Goal: Transaction & Acquisition: Purchase product/service

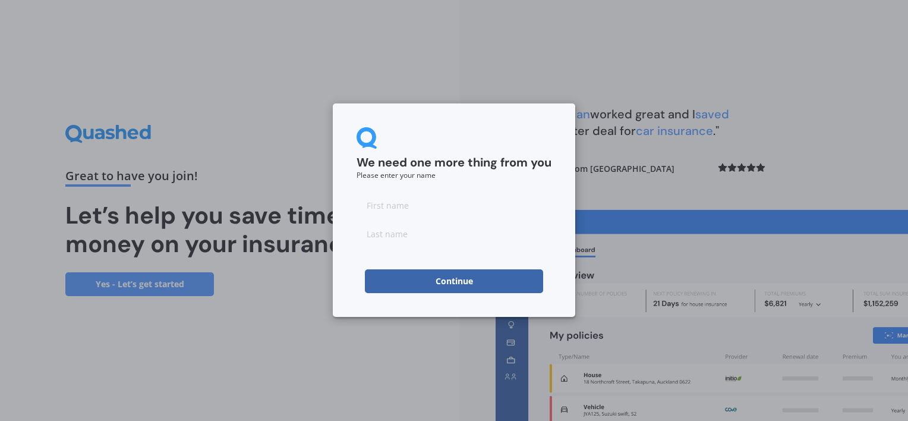
click at [429, 203] on input at bounding box center [453, 205] width 195 height 24
type input "[PERSON_NAME]"
click at [372, 275] on button "Continue" at bounding box center [454, 281] width 178 height 24
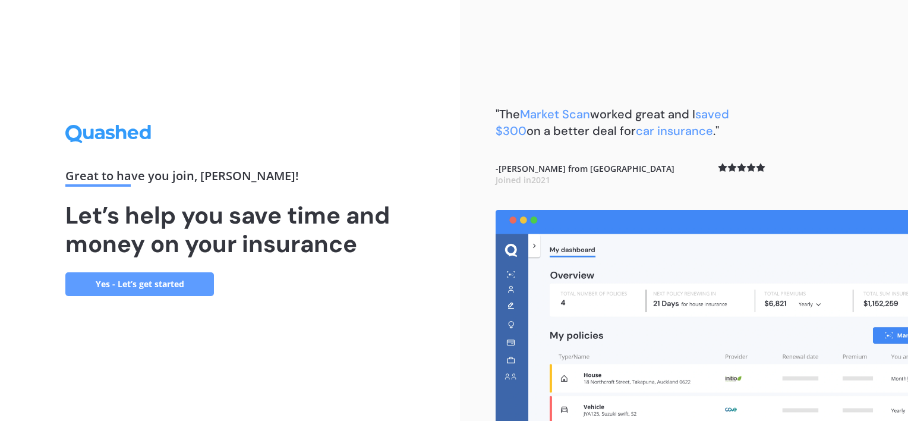
click at [93, 283] on link "Yes - Let’s get started" at bounding box center [139, 284] width 148 height 24
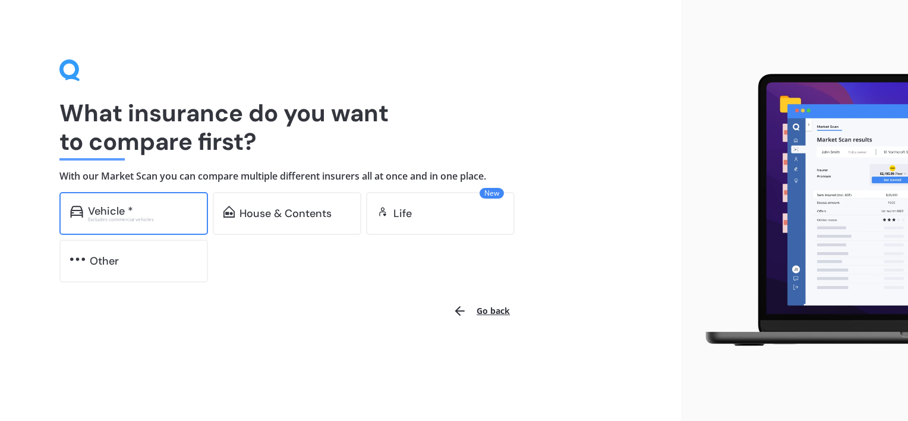
click at [183, 217] on div "Excludes commercial vehicles" at bounding box center [142, 219] width 109 height 5
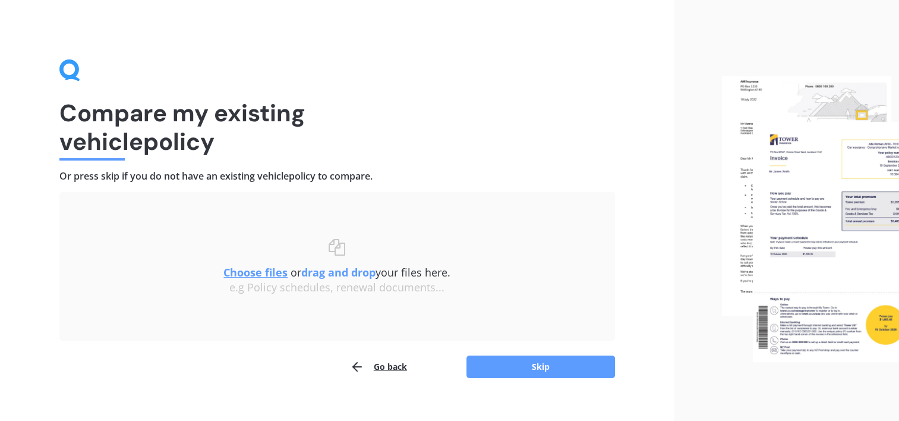
scroll to position [17, 0]
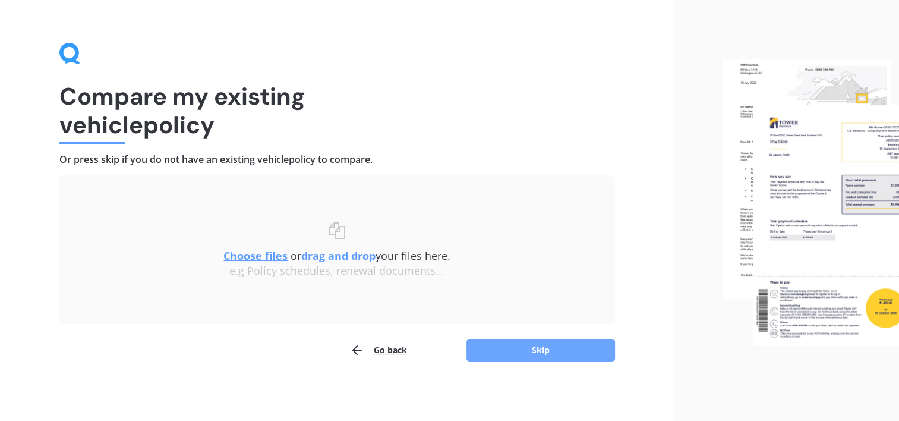
click at [526, 349] on button "Skip" at bounding box center [540, 350] width 148 height 23
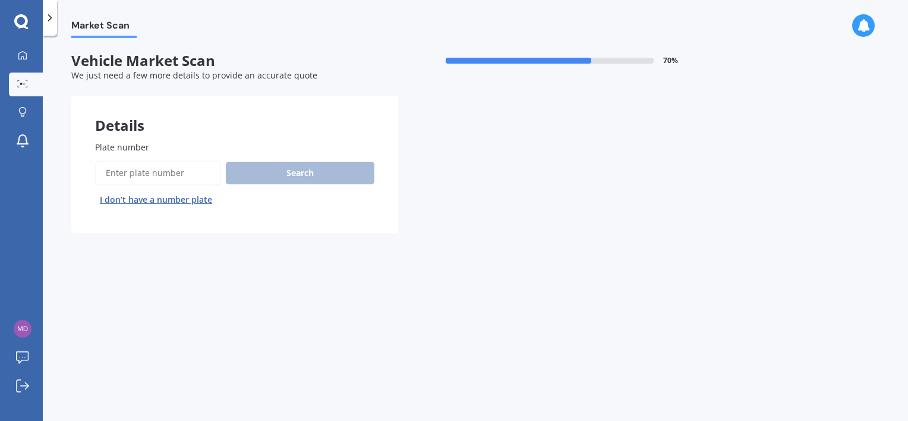
click at [132, 173] on input "Plate number" at bounding box center [158, 172] width 126 height 25
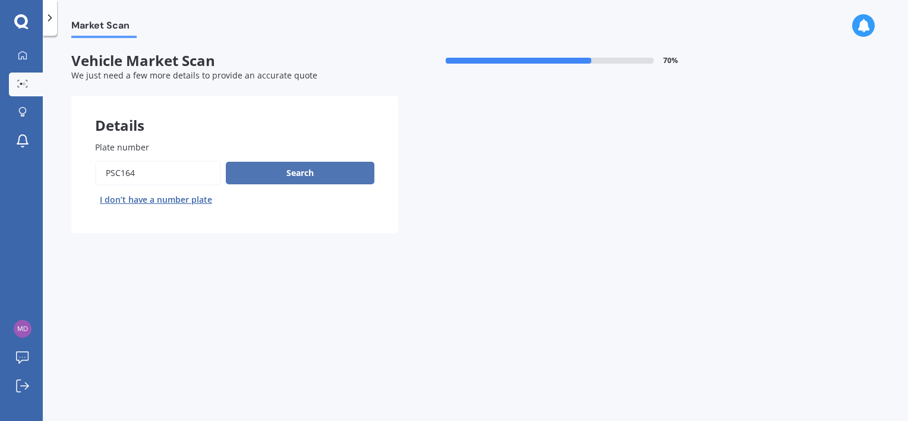
type input "PSC164"
click at [257, 170] on button "Search" at bounding box center [300, 173] width 148 height 23
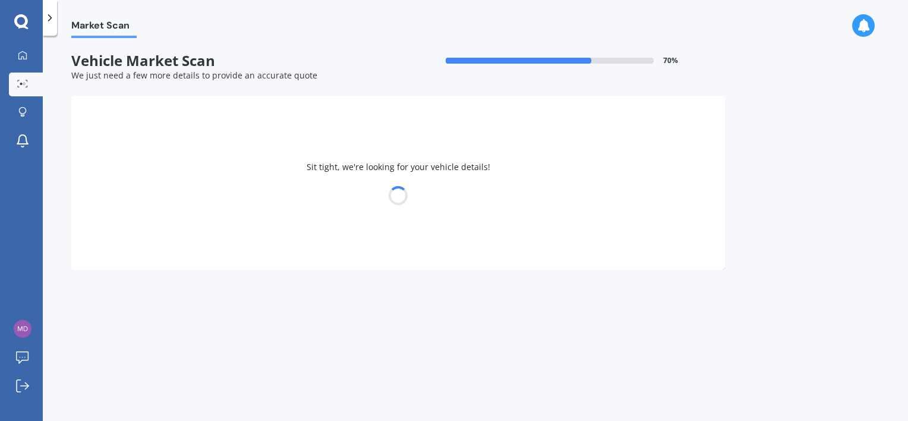
select select "TOYOTA"
select select "AQUA"
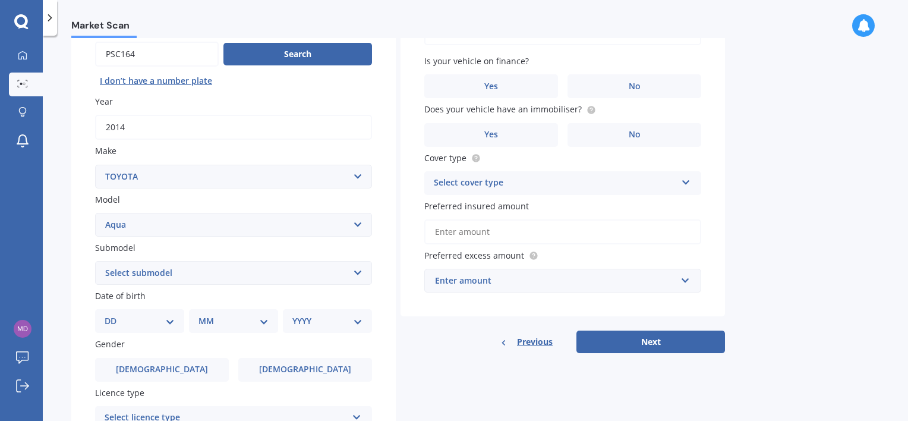
scroll to position [238, 0]
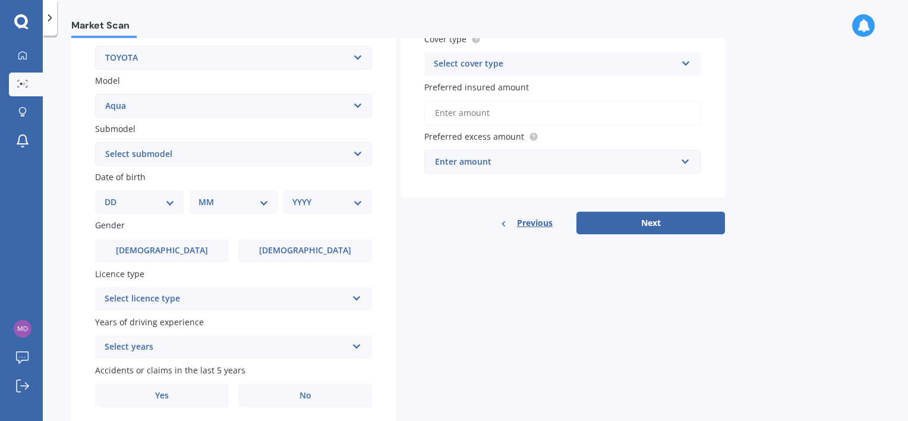
click at [225, 156] on select "Select submodel (All Other) Hatchback Hybrid" at bounding box center [233, 154] width 277 height 24
click at [522, 242] on div "Details Plate number Search I don’t have a number plate Year [DATE] Make Select…" at bounding box center [397, 144] width 653 height 573
click at [141, 213] on div "DD 01 02 03 04 05 06 07 08 09 10 11 12 13 14 15 16 17 18 19 20 21 22 23 24 25 2…" at bounding box center [139, 202] width 89 height 24
click at [154, 192] on div "DD 01 02 03 04 05 06 07 08 09 10 11 12 13 14 15 16 17 18 19 20 21 22 23 24 25 2…" at bounding box center [139, 202] width 89 height 24
click at [155, 198] on select "DD 01 02 03 04 05 06 07 08 09 10 11 12 13 14 15 16 17 18 19 20 21 22 23 24 25 2…" at bounding box center [140, 201] width 70 height 13
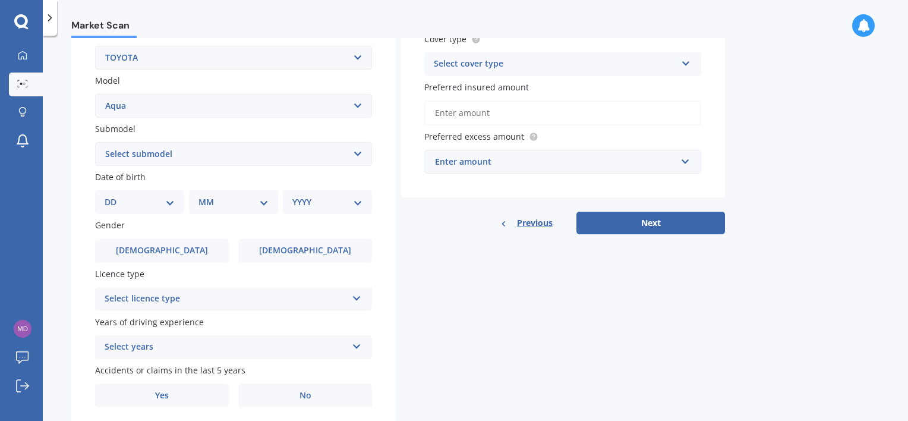
select select "26"
click at [114, 195] on select "DD 01 02 03 04 05 06 07 08 09 10 11 12 13 14 15 16 17 18 19 20 21 22 23 24 25 2…" at bounding box center [140, 201] width 70 height 13
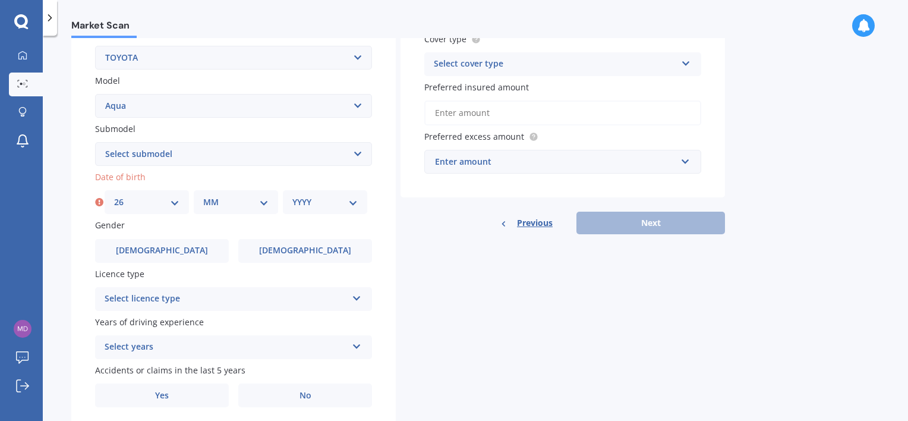
click at [248, 207] on select "MM 01 02 03 04 05 06 07 08 09 10 11 12" at bounding box center [235, 201] width 65 height 13
select select "09"
click at [203, 195] on select "MM 01 02 03 04 05 06 07 08 09 10 11 12" at bounding box center [235, 201] width 65 height 13
click at [321, 198] on select "YYYY 2025 2024 2023 2022 2021 2020 2019 2018 2017 2016 2015 2014 2013 2012 2011…" at bounding box center [324, 201] width 65 height 13
select select "2000"
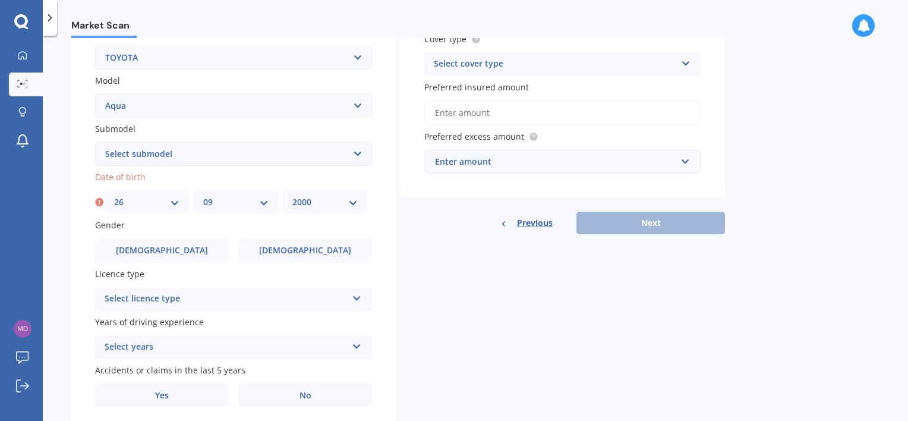
click at [292, 195] on select "YYYY 2025 2024 2023 2022 2021 2020 2019 2018 2017 2016 2015 2014 2013 2012 2011…" at bounding box center [324, 201] width 65 height 13
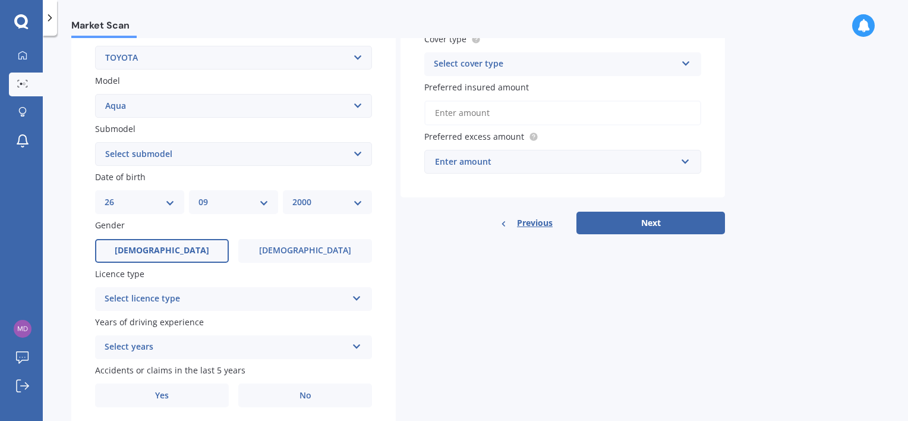
click at [194, 255] on label "[DEMOGRAPHIC_DATA]" at bounding box center [162, 251] width 134 height 24
click at [0, 0] on input "[DEMOGRAPHIC_DATA]" at bounding box center [0, 0] width 0 height 0
click at [212, 293] on div "Select licence type" at bounding box center [226, 299] width 242 height 14
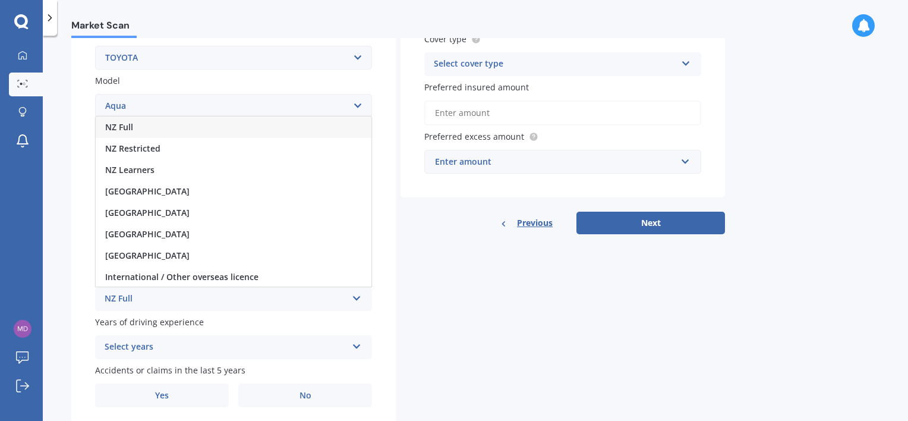
click at [155, 129] on div "NZ Full" at bounding box center [234, 126] width 276 height 21
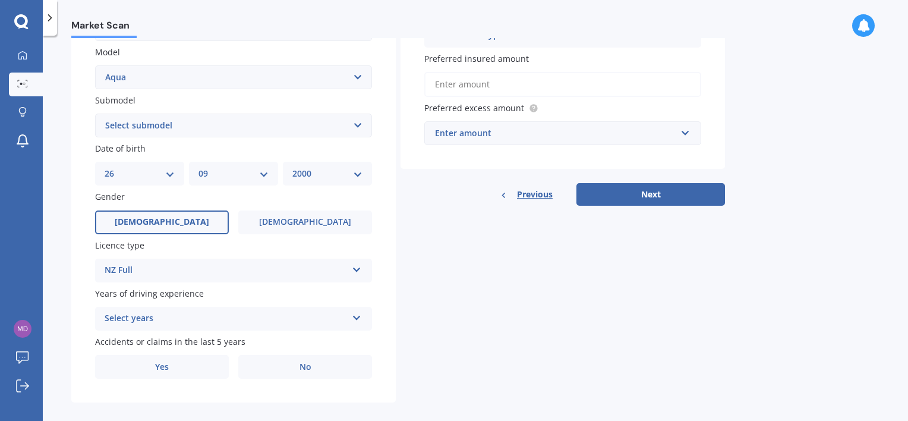
scroll to position [279, 0]
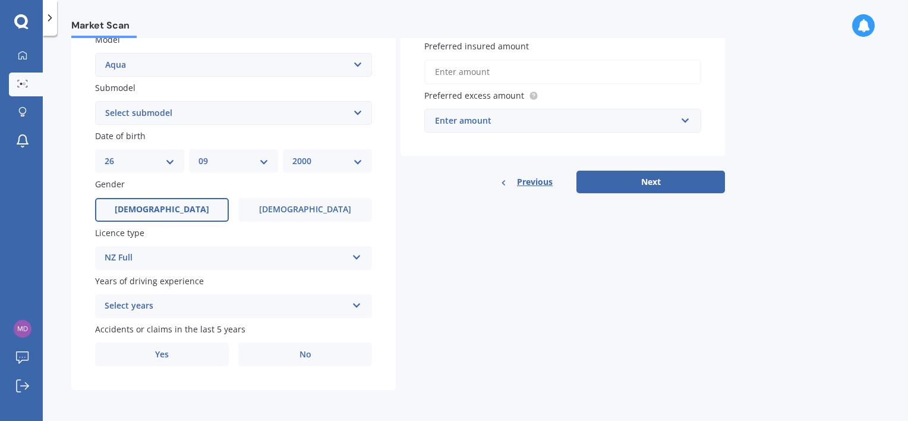
click at [183, 303] on div "Select years" at bounding box center [226, 306] width 242 height 14
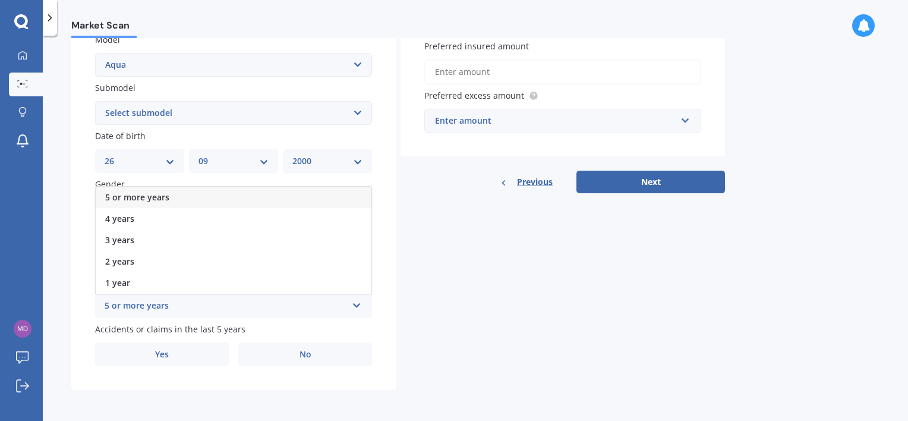
click at [453, 295] on div "Details Plate number Search I don’t have a number plate Year [DATE] Make Select…" at bounding box center [397, 103] width 653 height 573
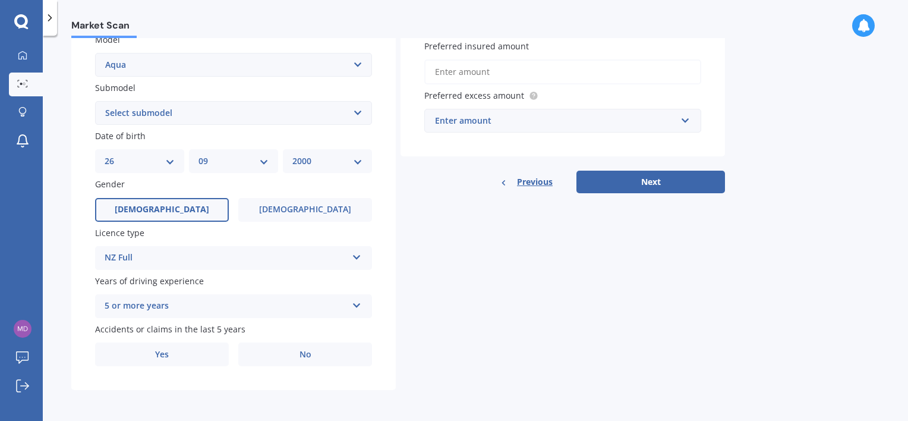
click at [207, 311] on div "5 or more years" at bounding box center [226, 306] width 242 height 14
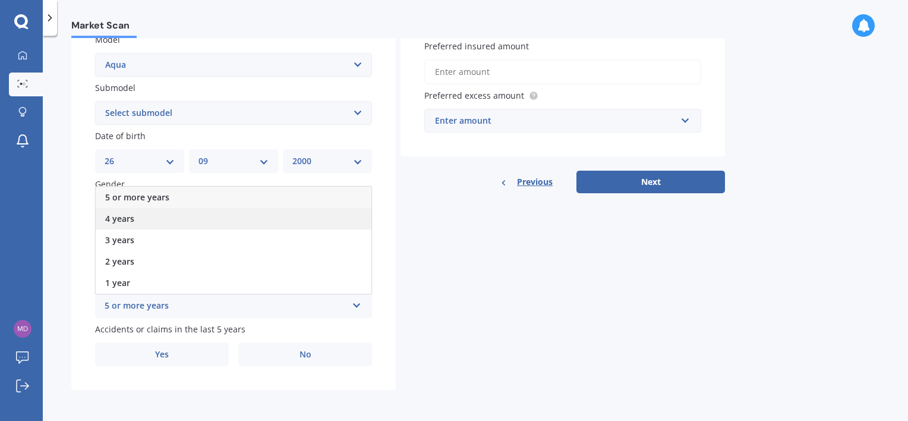
click at [159, 219] on div "4 years" at bounding box center [234, 218] width 276 height 21
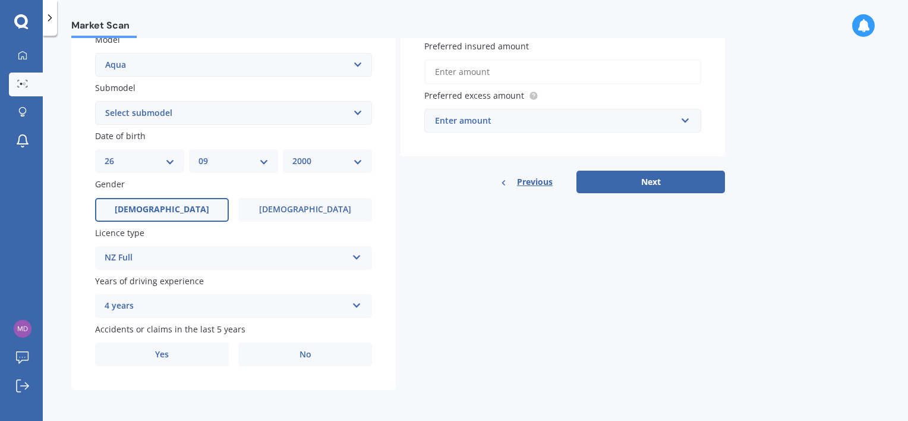
click at [159, 309] on div "4 years" at bounding box center [226, 306] width 242 height 14
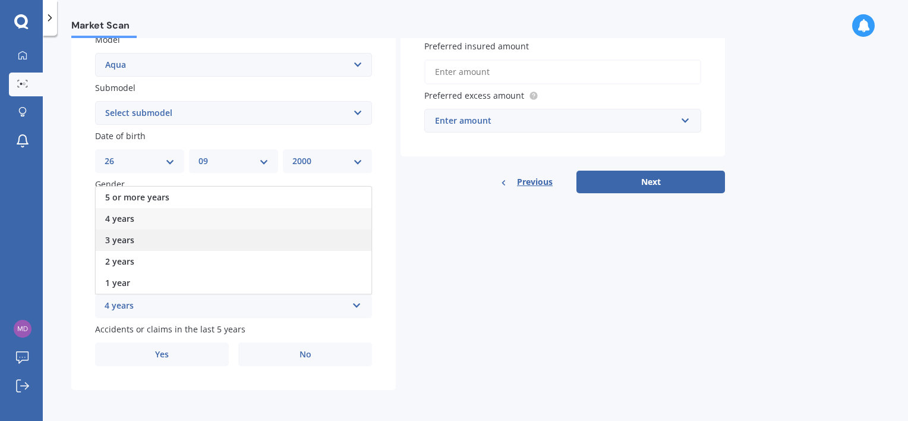
click at [141, 246] on div "3 years" at bounding box center [234, 239] width 276 height 21
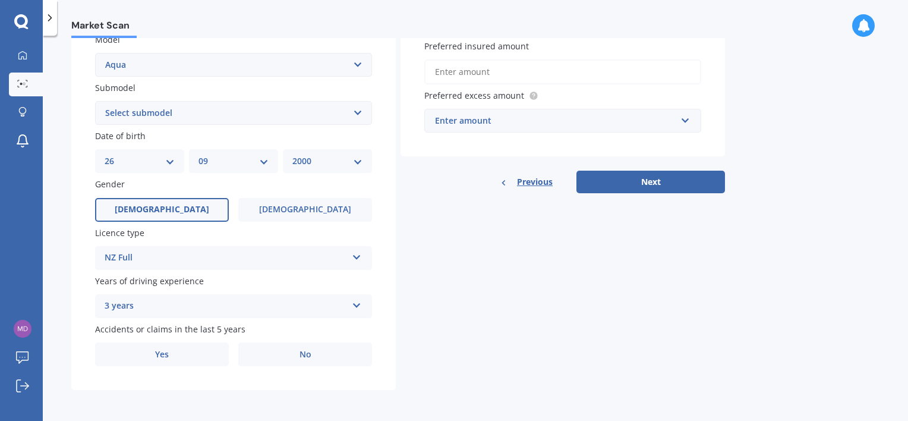
click at [498, 297] on div "Details Plate number Search I don’t have a number plate Year [DATE] Make Select…" at bounding box center [397, 103] width 653 height 573
click at [260, 365] on label "No" at bounding box center [305, 354] width 134 height 24
click at [0, 0] on input "No" at bounding box center [0, 0] width 0 height 0
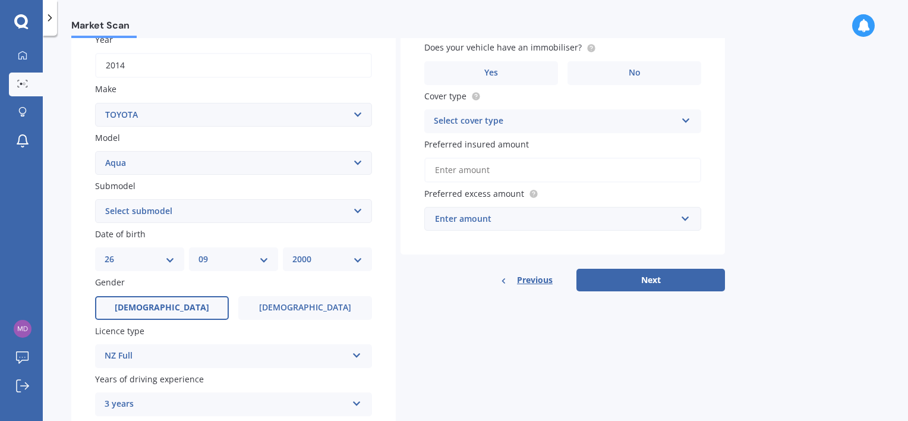
scroll to position [41, 0]
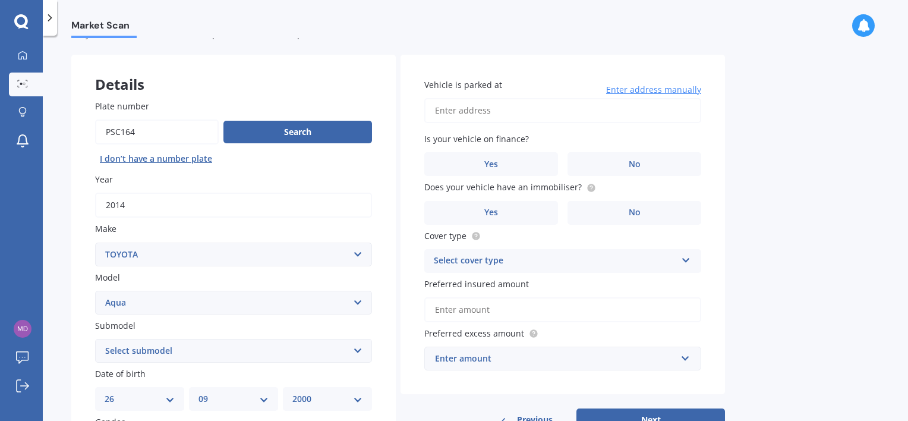
click at [523, 111] on input "Vehicle is parked at" at bounding box center [562, 110] width 277 height 25
type input "[STREET_ADDRESS]"
click at [606, 156] on label "No" at bounding box center [634, 164] width 134 height 24
click at [0, 0] on input "No" at bounding box center [0, 0] width 0 height 0
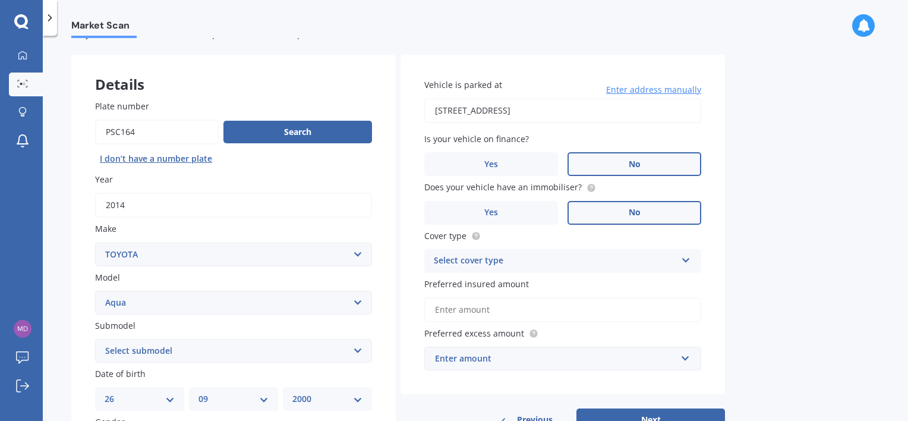
click at [621, 206] on label "No" at bounding box center [634, 213] width 134 height 24
click at [0, 0] on input "No" at bounding box center [0, 0] width 0 height 0
click at [492, 208] on span "Yes" at bounding box center [491, 212] width 14 height 10
click at [0, 0] on input "Yes" at bounding box center [0, 0] width 0 height 0
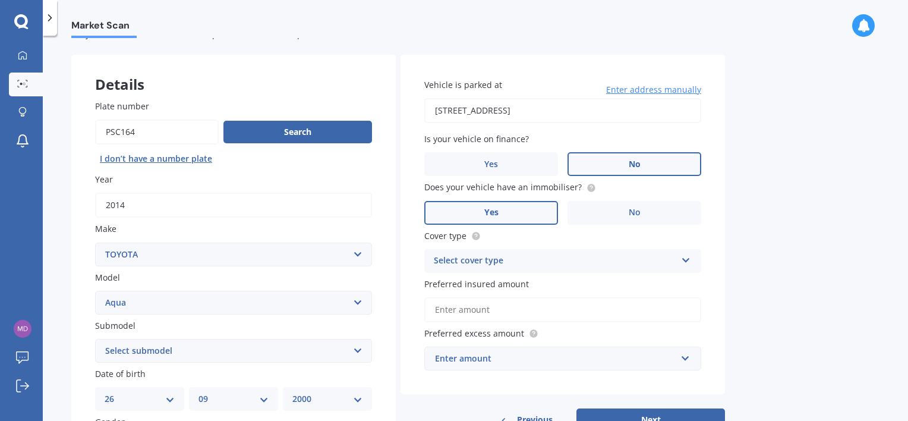
click at [640, 245] on div "Cover type Select cover type Comprehensive Third Party, Fire & Theft Third Party" at bounding box center [562, 250] width 277 height 43
click at [612, 263] on div "Select cover type" at bounding box center [555, 261] width 242 height 14
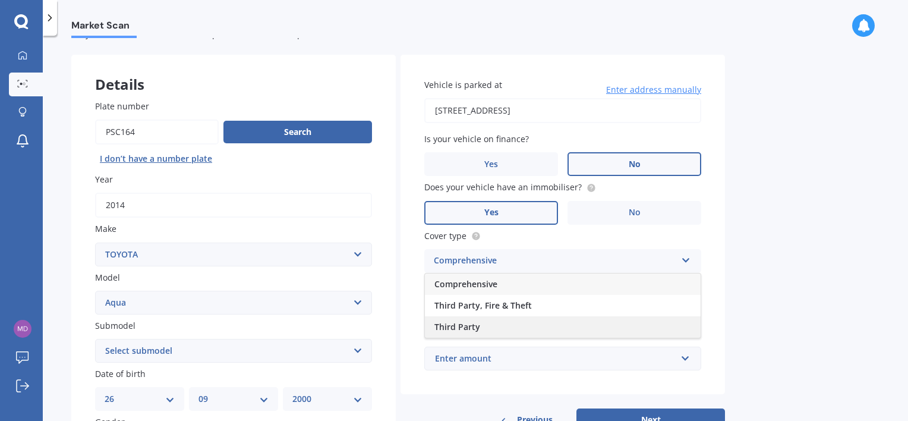
click at [490, 322] on div "Third Party" at bounding box center [563, 326] width 276 height 21
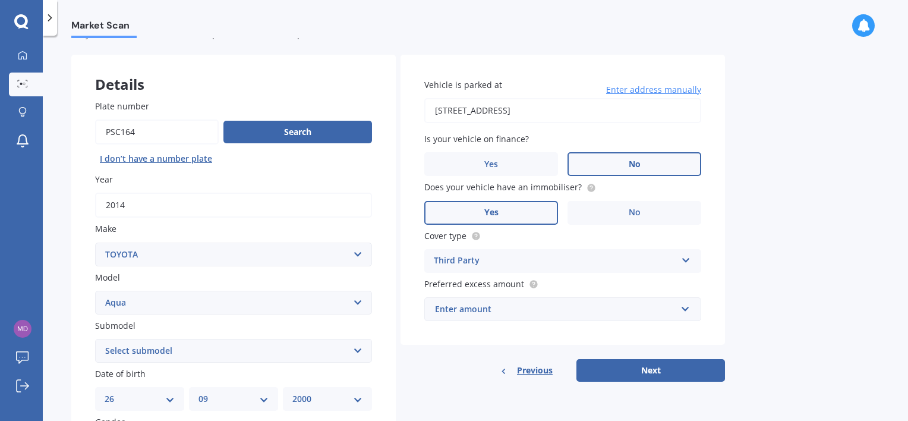
scroll to position [160, 0]
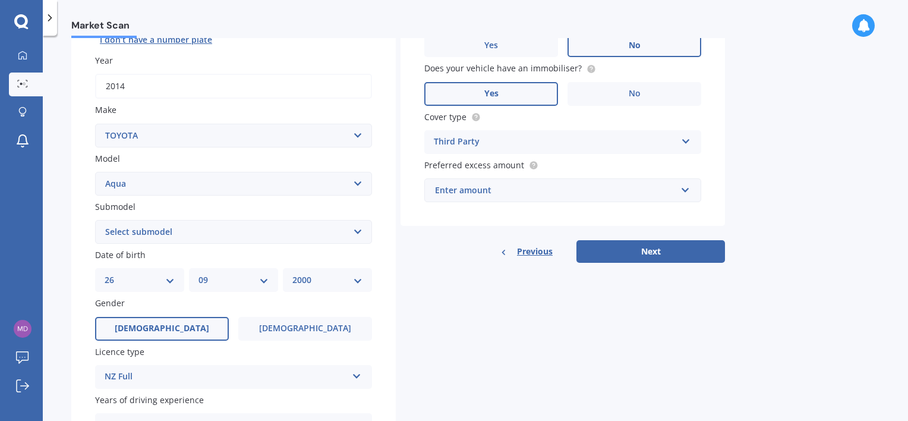
click at [512, 184] on div "Enter amount" at bounding box center [555, 190] width 241 height 13
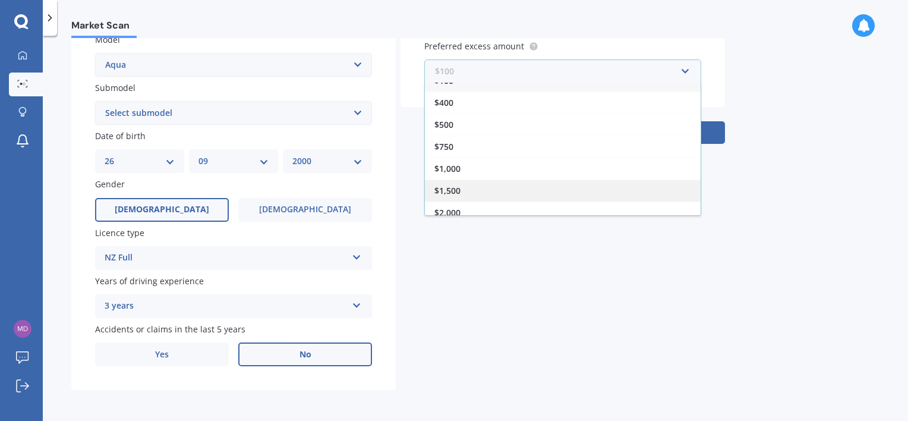
scroll to position [20, 0]
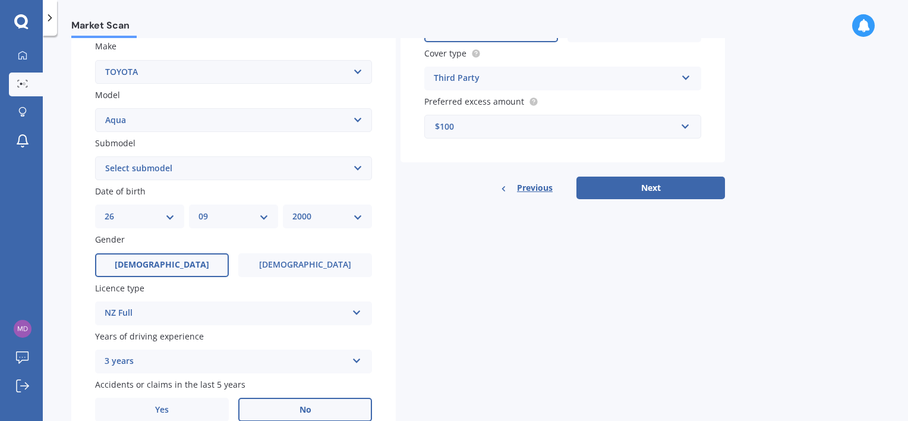
scroll to position [160, 0]
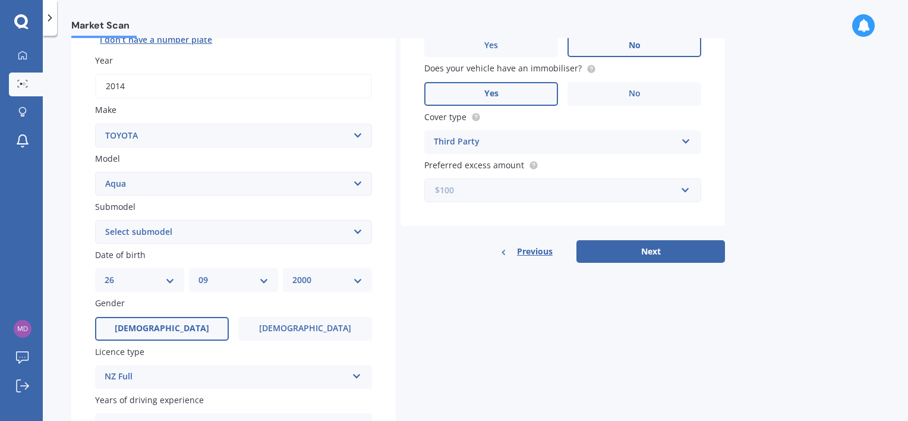
click at [540, 197] on input "text" at bounding box center [558, 190] width 266 height 23
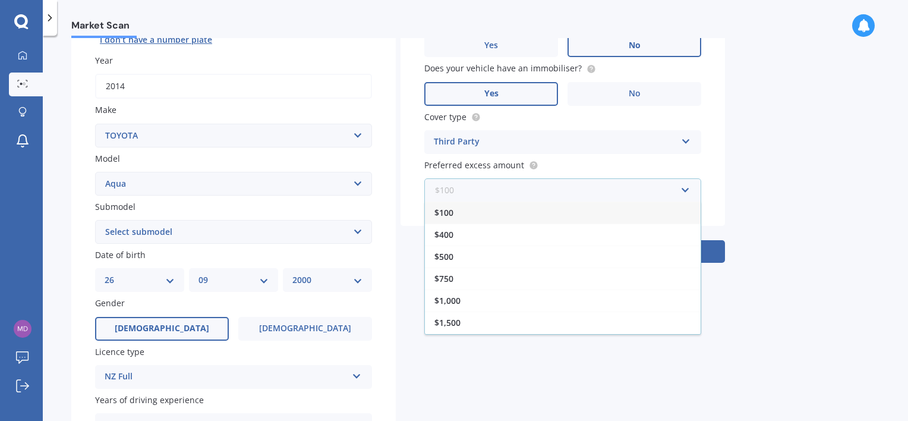
scroll to position [41, 0]
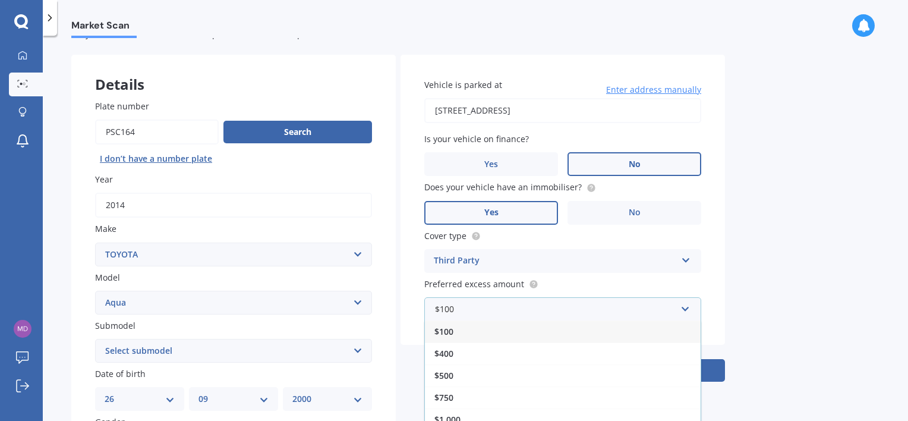
click at [461, 325] on div "$100" at bounding box center [563, 331] width 276 height 22
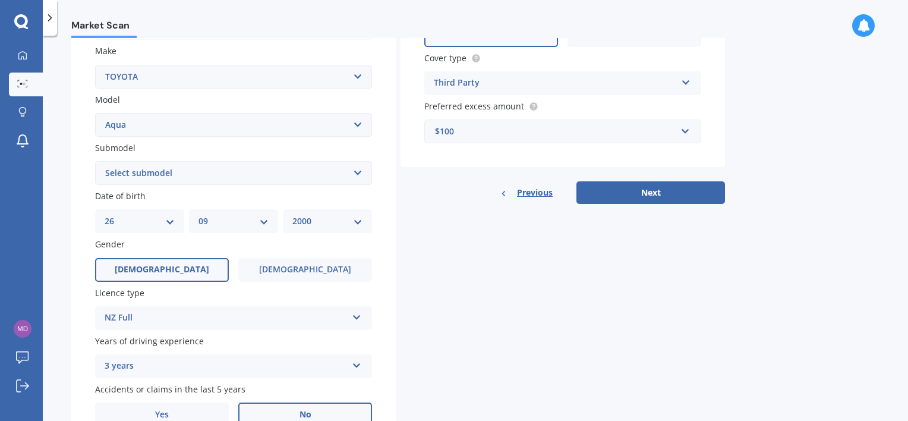
scroll to position [219, 0]
click at [682, 190] on button "Next" at bounding box center [650, 192] width 148 height 23
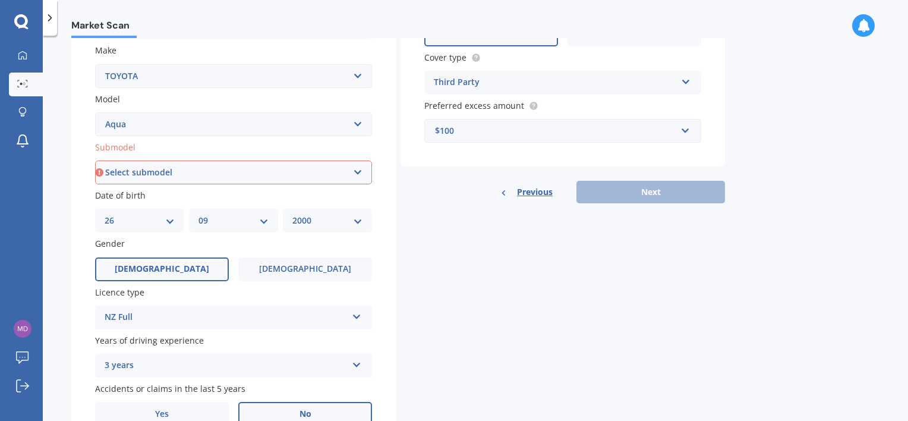
click at [176, 174] on select "Select submodel (All Other) Hatchback Hybrid" at bounding box center [233, 172] width 277 height 24
click at [180, 164] on select "Select submodel (All Other) Hatchback Hybrid" at bounding box center [233, 172] width 277 height 24
select select "HYBRID"
click at [95, 160] on select "Select submodel (All Other) Hatchback Hybrid" at bounding box center [233, 172] width 277 height 24
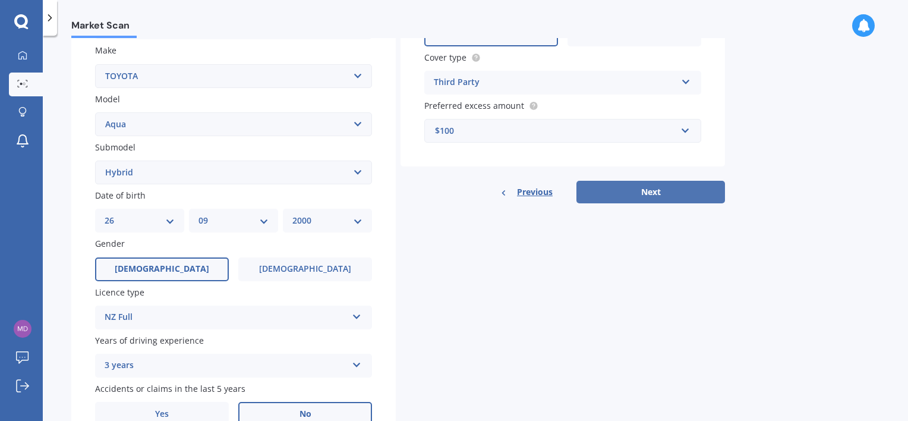
click at [701, 195] on button "Next" at bounding box center [650, 192] width 148 height 23
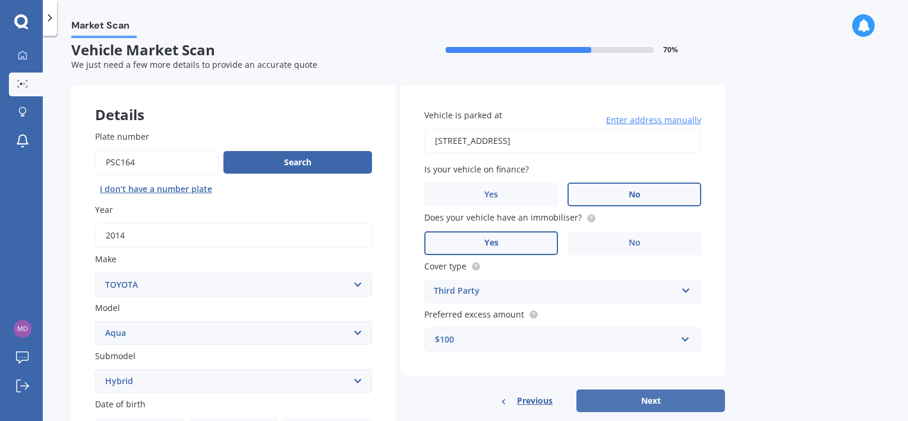
select select "26"
select select "09"
select select "2000"
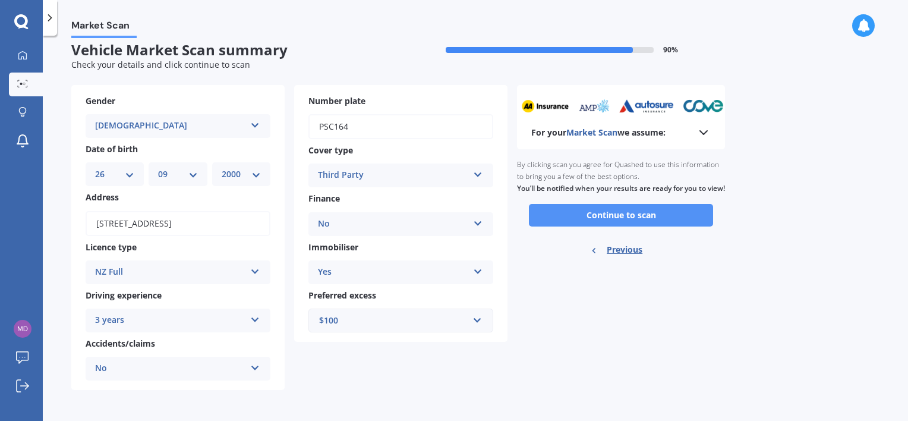
click at [565, 223] on button "Continue to scan" at bounding box center [621, 215] width 184 height 23
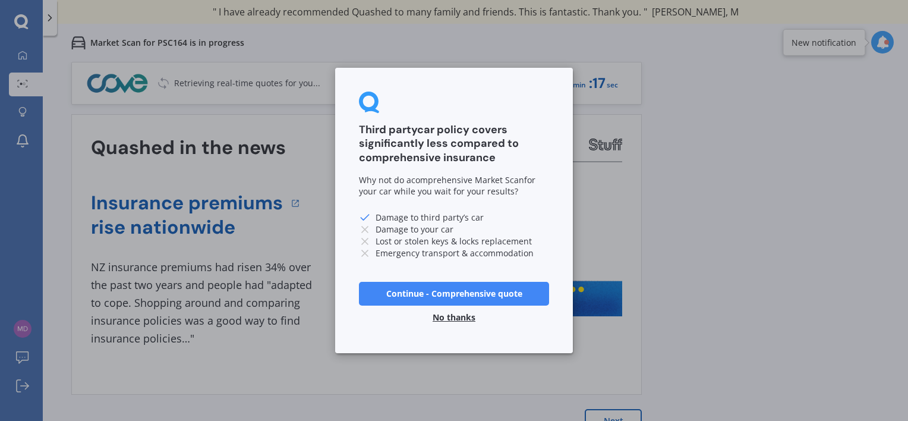
click at [447, 289] on button "Continue - Comprehensive quote" at bounding box center [454, 294] width 190 height 24
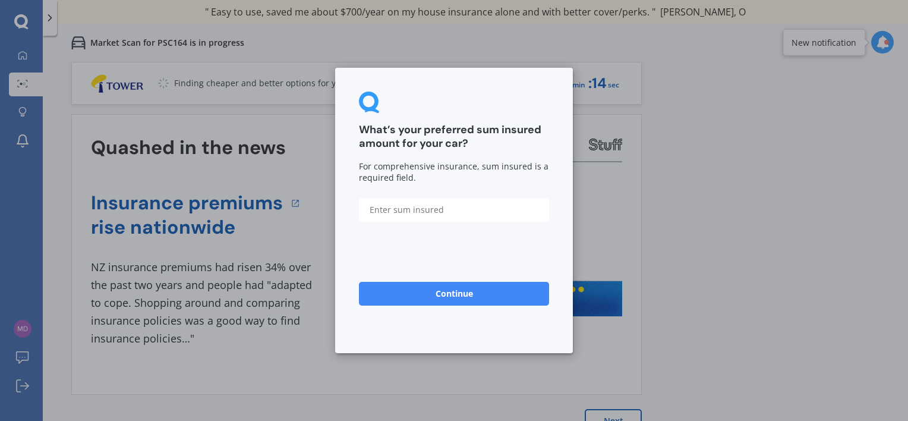
click at [430, 214] on input "text" at bounding box center [454, 210] width 190 height 24
type input "$9,000"
click at [429, 287] on button "Continue" at bounding box center [454, 294] width 190 height 24
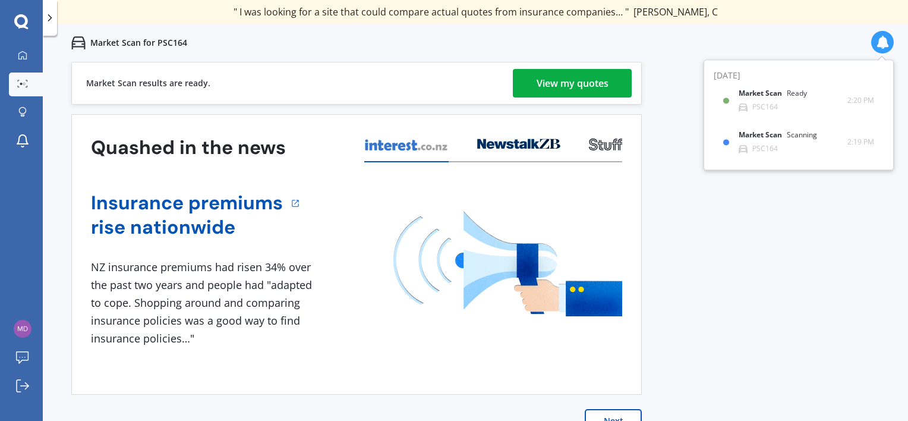
click at [557, 83] on div "View my quotes" at bounding box center [572, 83] width 72 height 29
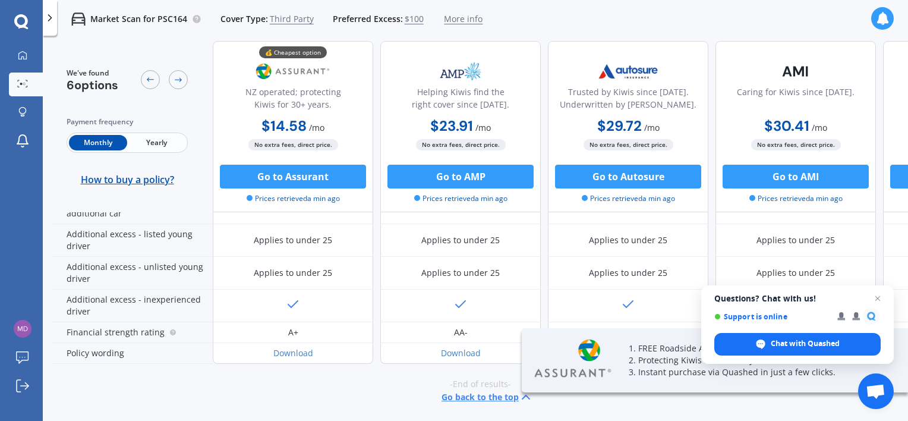
scroll to position [367, 0]
click at [875, 301] on span "Close chat" at bounding box center [877, 298] width 15 height 15
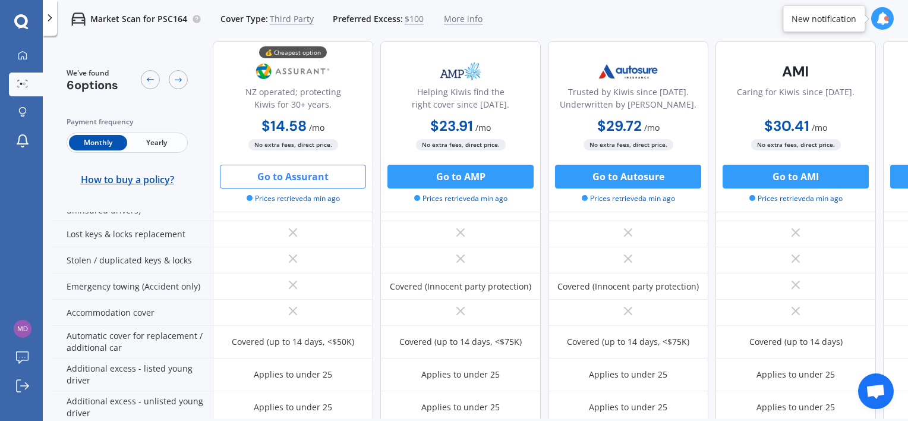
scroll to position [297, 0]
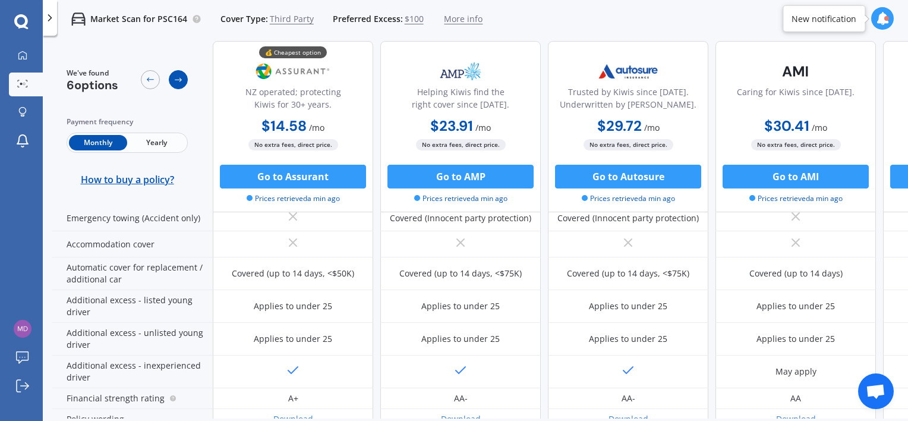
click at [173, 78] on icon at bounding box center [178, 80] width 10 height 10
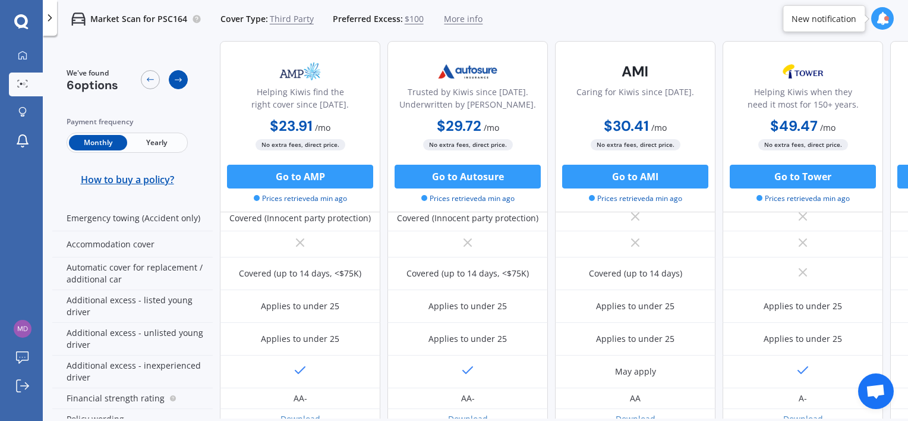
click at [173, 78] on icon at bounding box center [178, 80] width 10 height 10
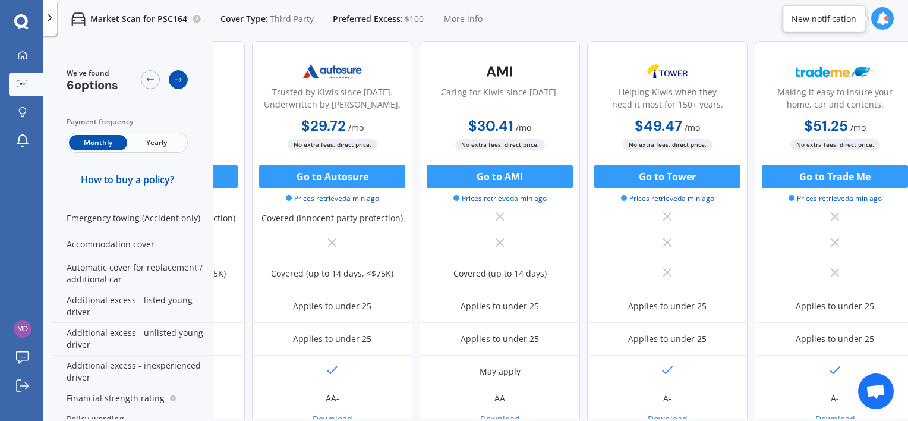
scroll to position [297, 309]
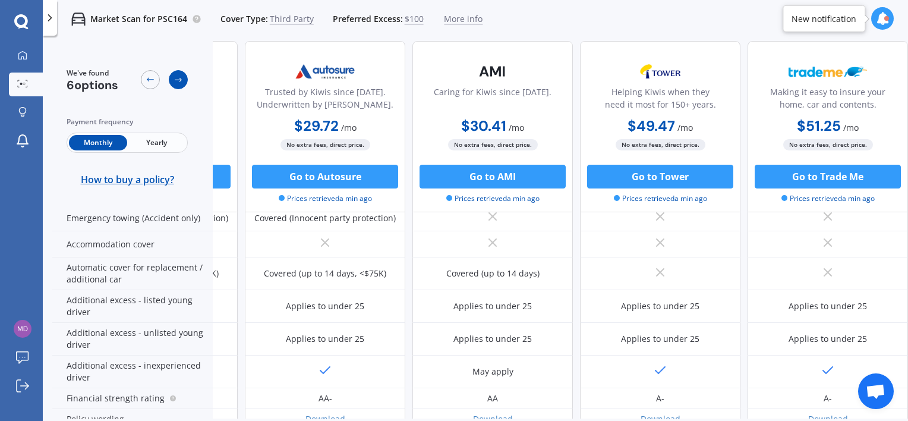
click at [173, 78] on icon at bounding box center [178, 80] width 10 height 10
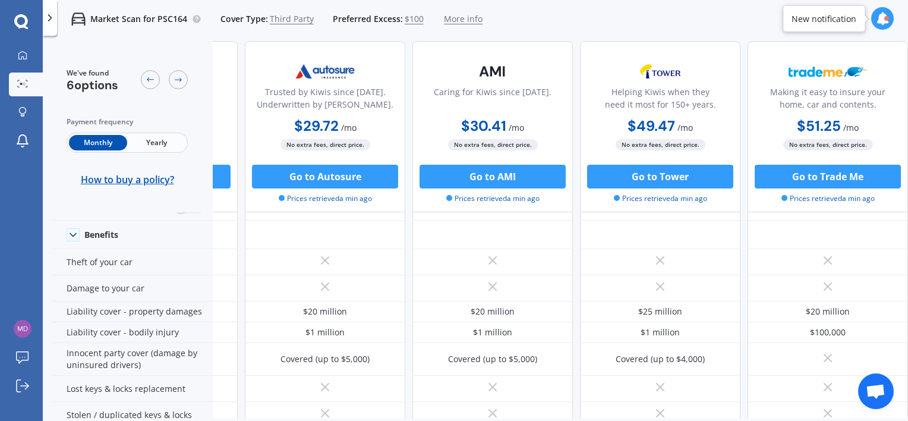
scroll to position [0, 309]
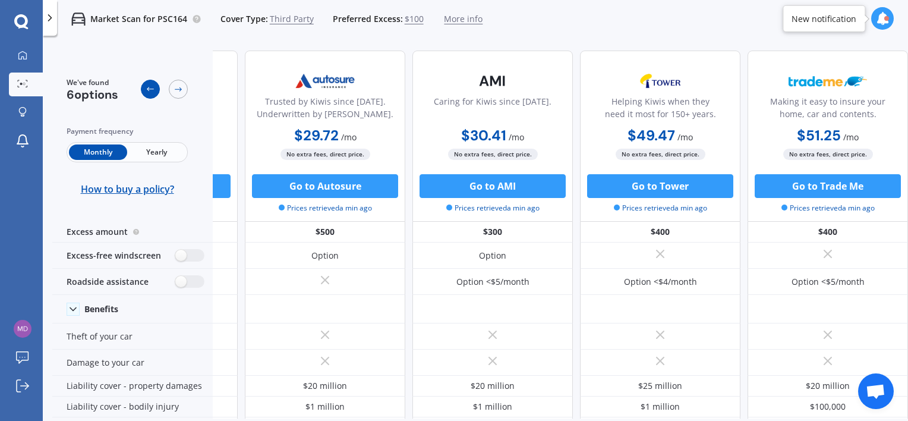
click at [150, 85] on icon at bounding box center [151, 89] width 10 height 10
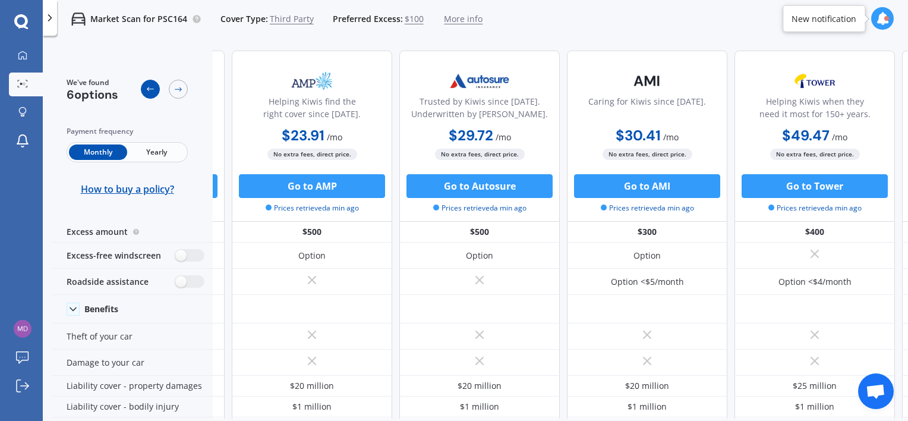
click at [150, 85] on icon at bounding box center [151, 89] width 10 height 10
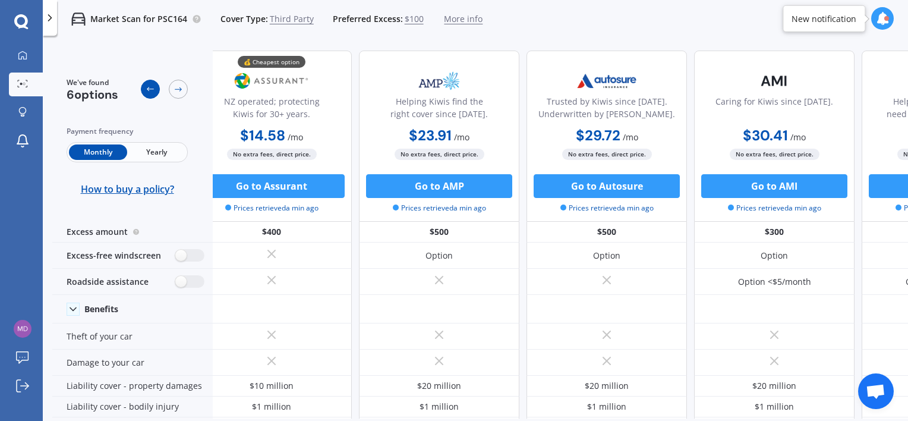
scroll to position [0, 0]
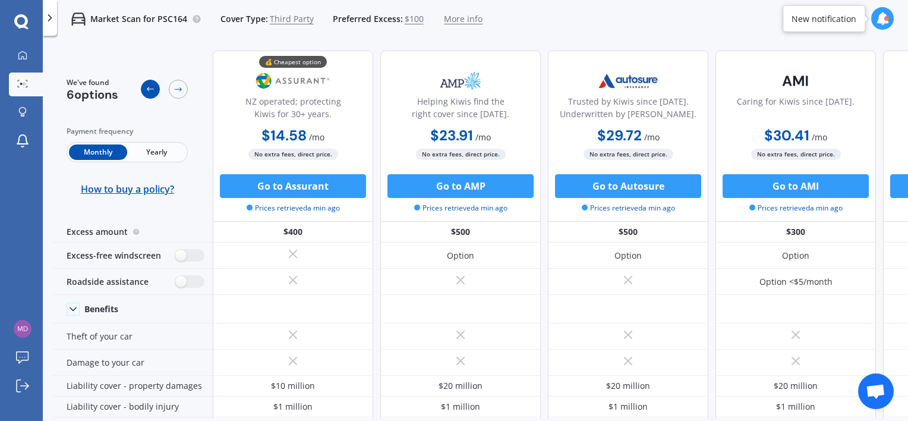
click at [150, 85] on icon at bounding box center [151, 89] width 10 height 10
click at [889, 18] on div at bounding box center [882, 18] width 23 height 23
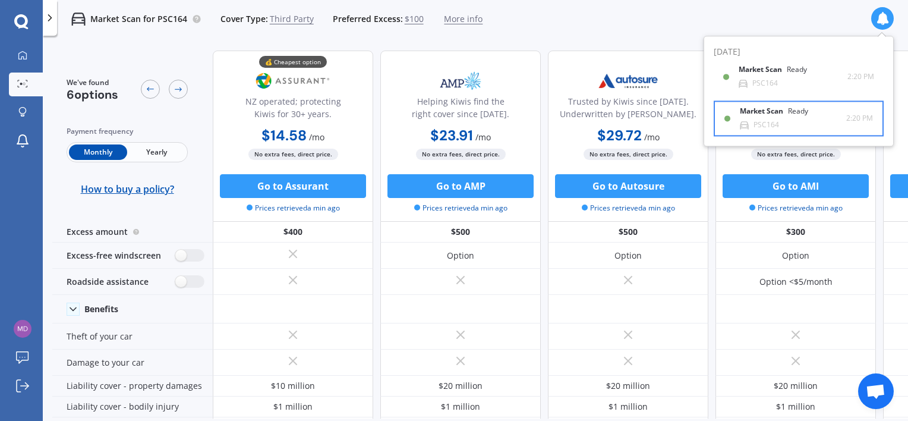
click at [789, 112] on div "Ready" at bounding box center [798, 112] width 20 height 8
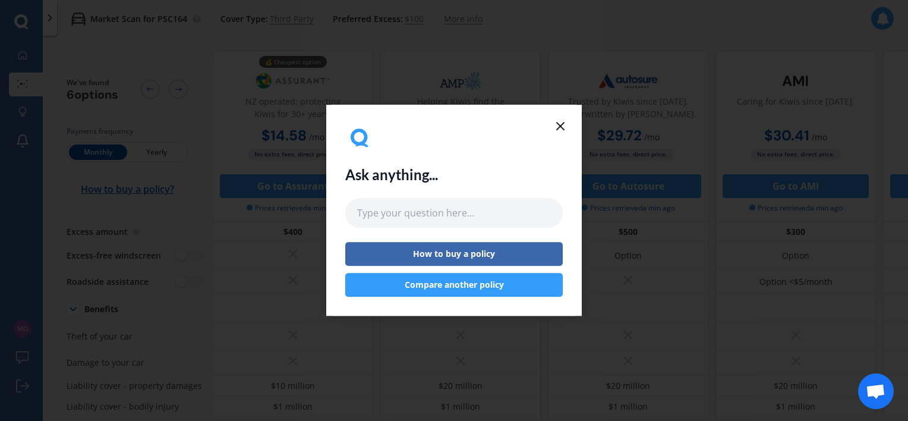
click at [565, 125] on icon at bounding box center [560, 126] width 14 height 14
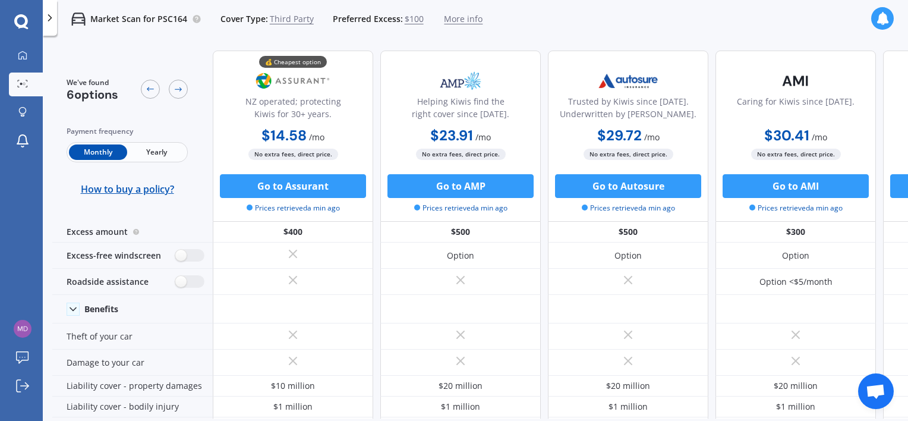
click at [881, 21] on icon at bounding box center [882, 18] width 13 height 13
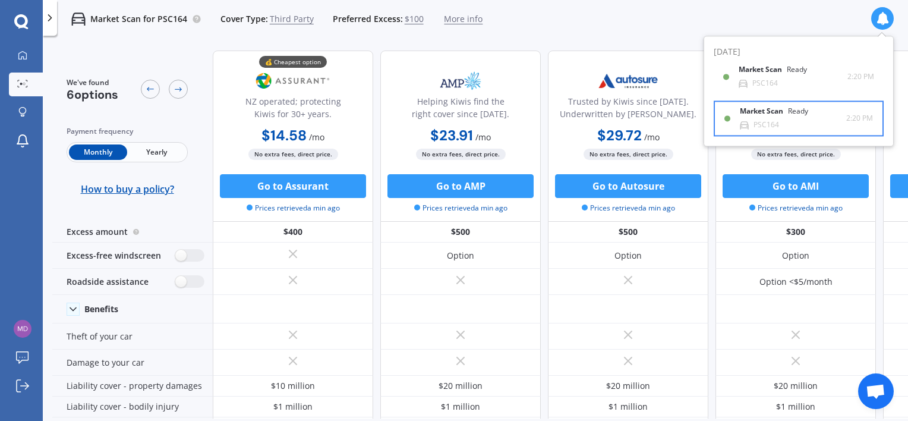
click at [799, 119] on div "Market Scan Ready" at bounding box center [780, 114] width 83 height 13
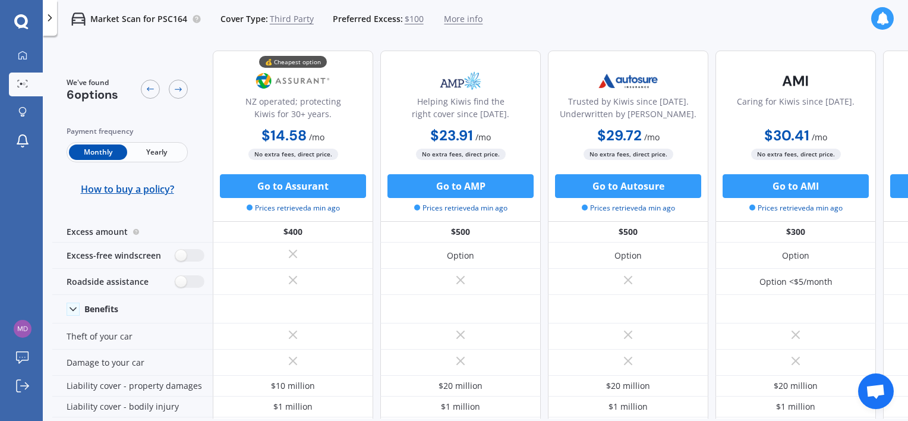
click at [157, 147] on span "Yearly" at bounding box center [156, 151] width 58 height 15
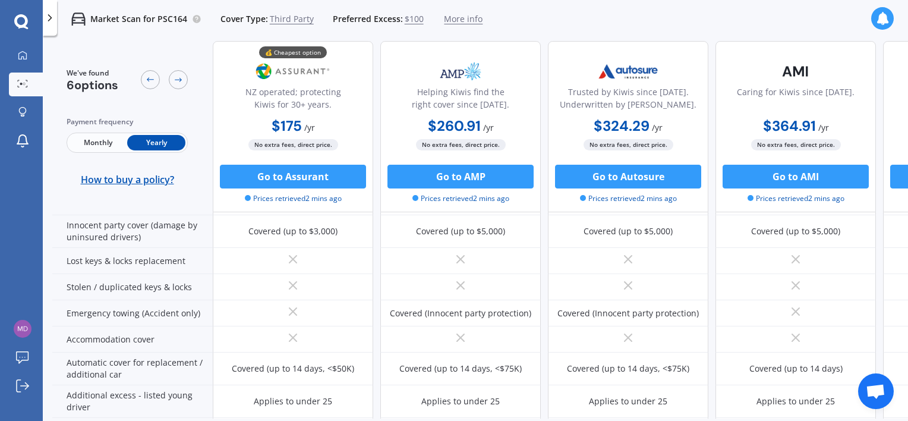
scroll to position [356, 0]
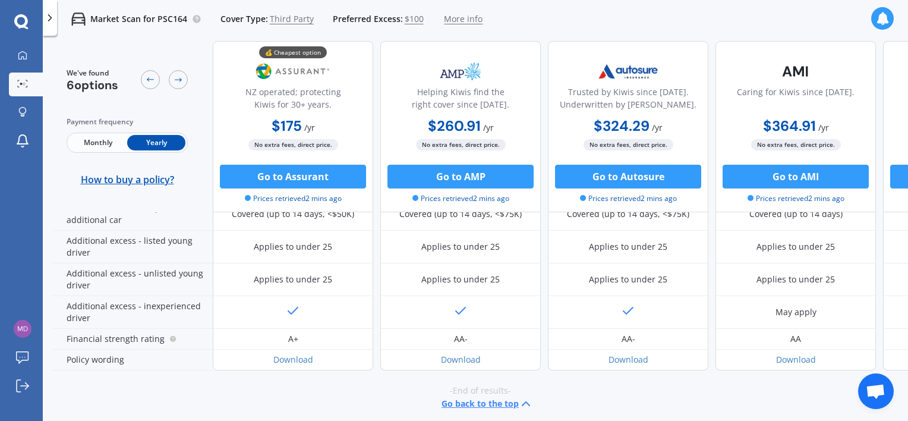
click at [880, 26] on div at bounding box center [882, 18] width 23 height 23
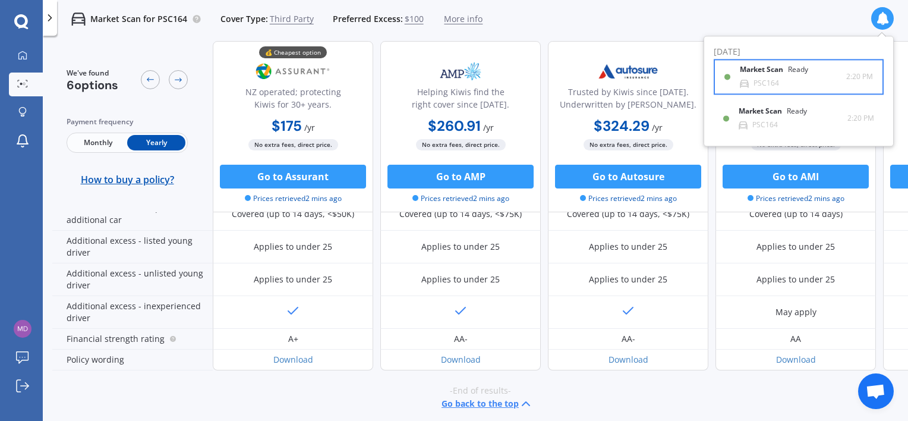
click at [792, 76] on div "Market Scan Ready" at bounding box center [780, 72] width 83 height 13
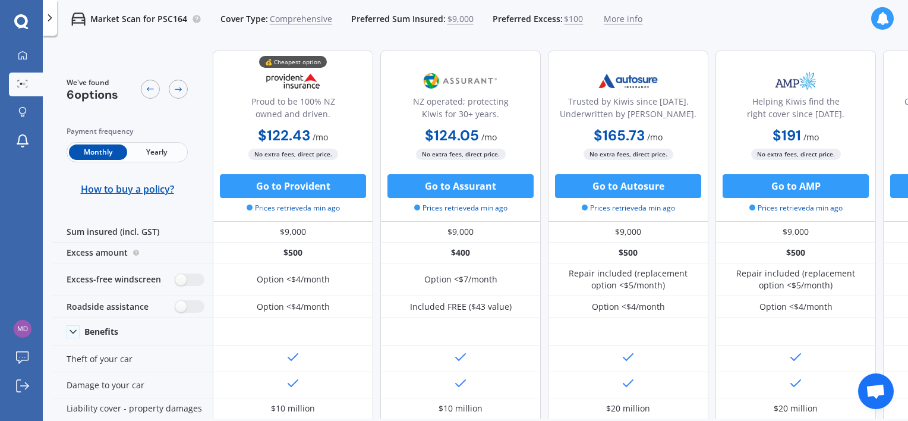
click at [135, 142] on div "Monthly Yearly" at bounding box center [127, 152] width 121 height 20
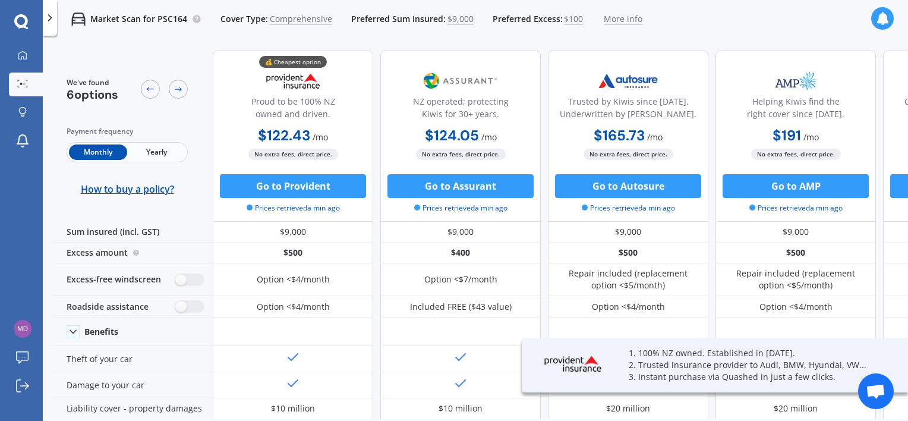
click at [146, 149] on span "Yearly" at bounding box center [156, 151] width 58 height 15
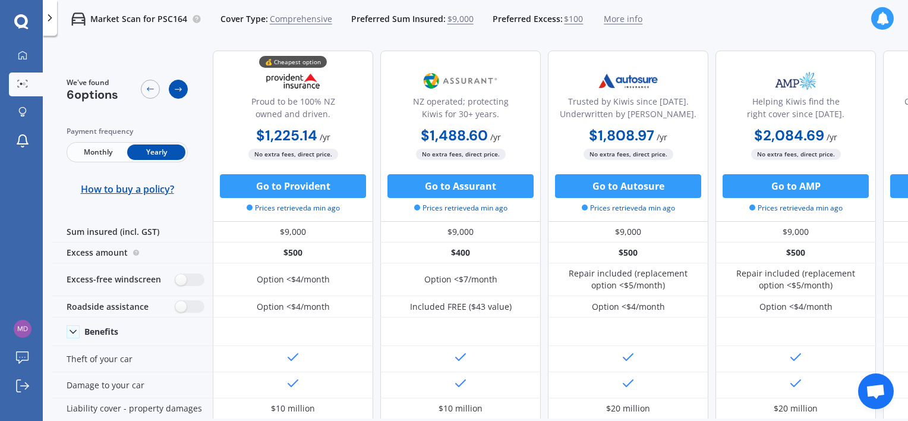
click at [176, 86] on icon at bounding box center [178, 89] width 10 height 10
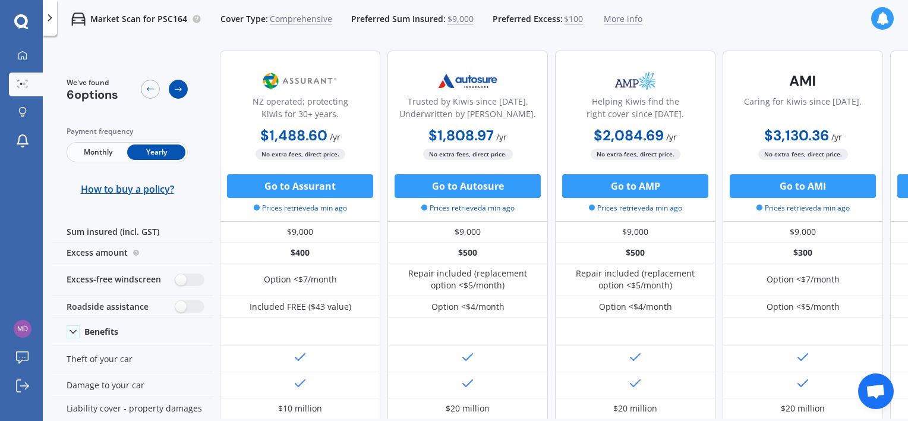
click at [176, 86] on icon at bounding box center [178, 89] width 10 height 10
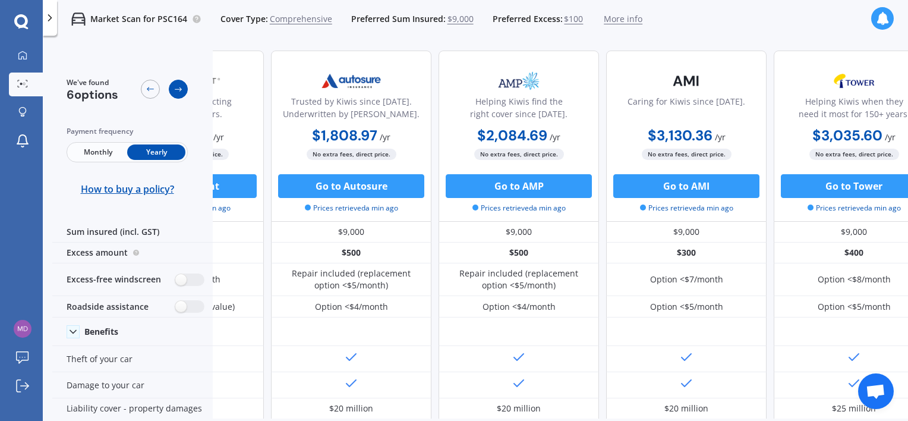
scroll to position [0, 309]
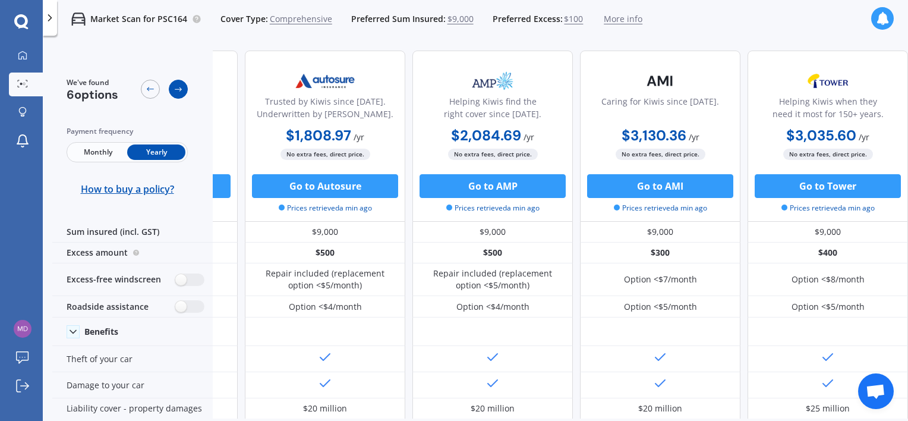
click at [176, 86] on icon at bounding box center [178, 89] width 10 height 10
click at [159, 84] on div at bounding box center [164, 89] width 47 height 24
click at [153, 84] on div at bounding box center [150, 89] width 19 height 19
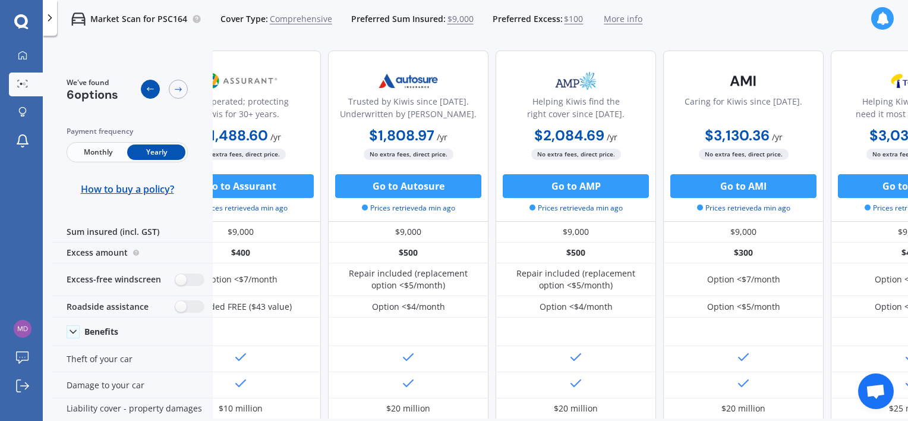
click at [153, 84] on icon at bounding box center [151, 89] width 10 height 10
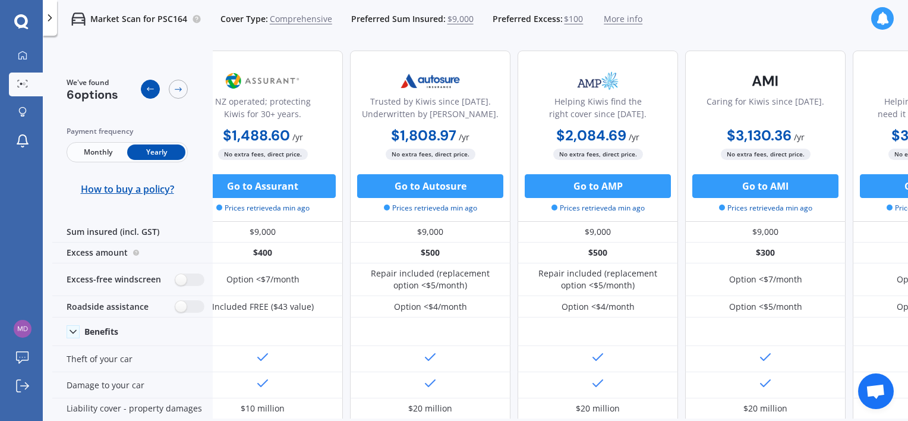
scroll to position [0, 78]
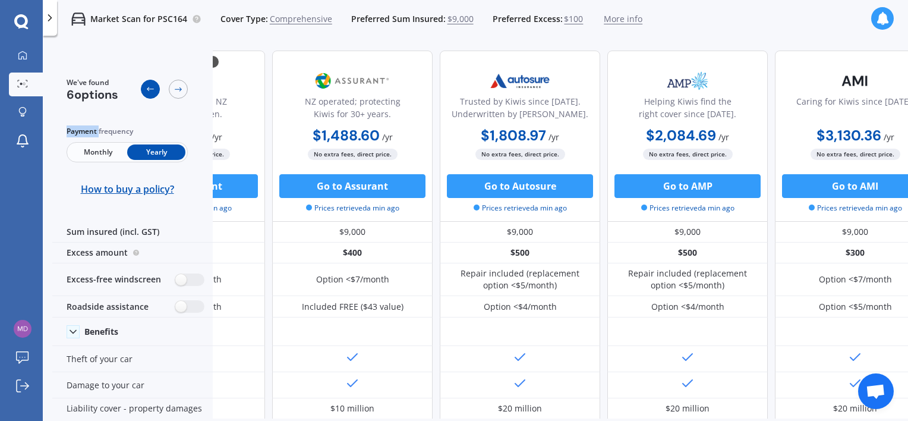
click at [153, 84] on icon at bounding box center [151, 89] width 10 height 10
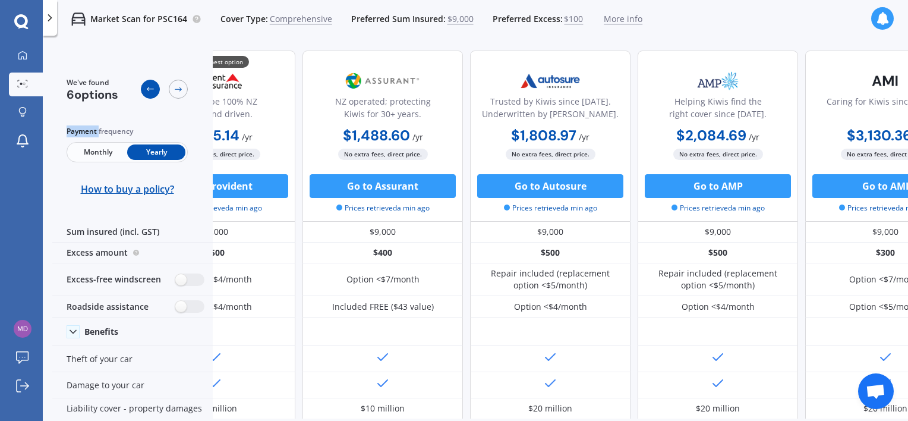
scroll to position [0, 0]
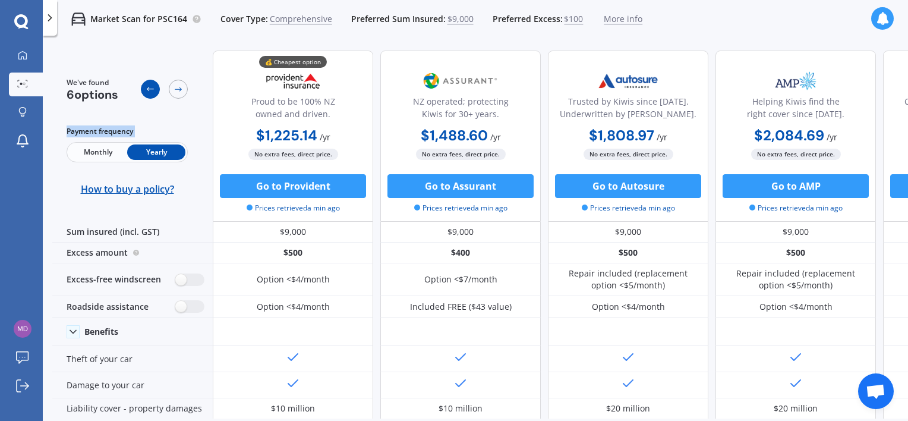
click at [153, 84] on div at bounding box center [150, 89] width 19 height 19
drag, startPoint x: 153, startPoint y: 84, endPoint x: 375, endPoint y: 100, distance: 222.7
click at [375, 100] on div "💰 Cheapest option Proud to be 100% NZ owned and driven. $1,225.14 / yr $1,225.1…" at bounding box center [712, 135] width 998 height 171
click at [116, 151] on span "Monthly" at bounding box center [98, 151] width 58 height 15
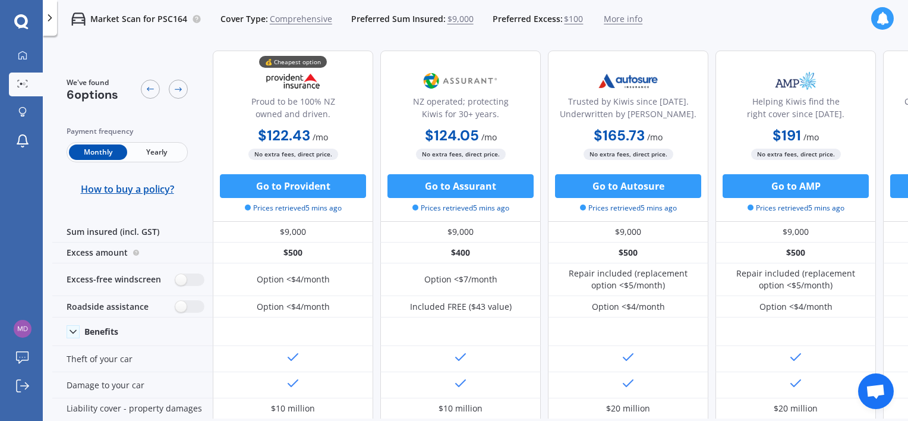
click at [145, 145] on span "Yearly" at bounding box center [156, 151] width 58 height 15
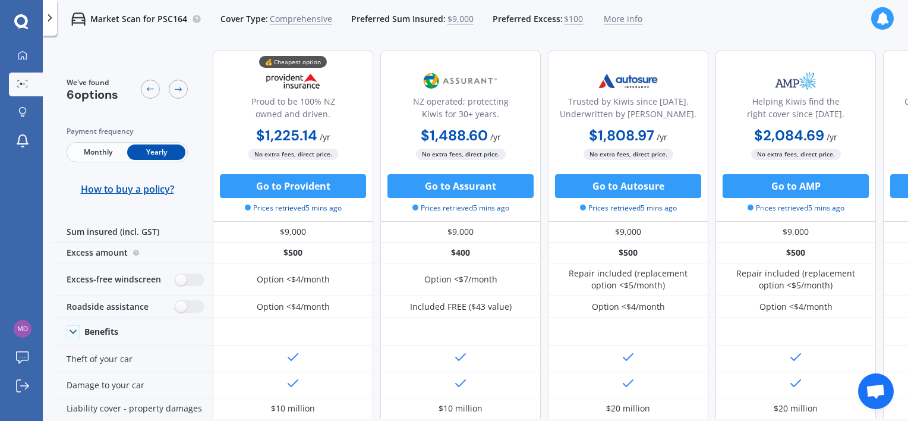
click at [99, 146] on span "Monthly" at bounding box center [98, 151] width 58 height 15
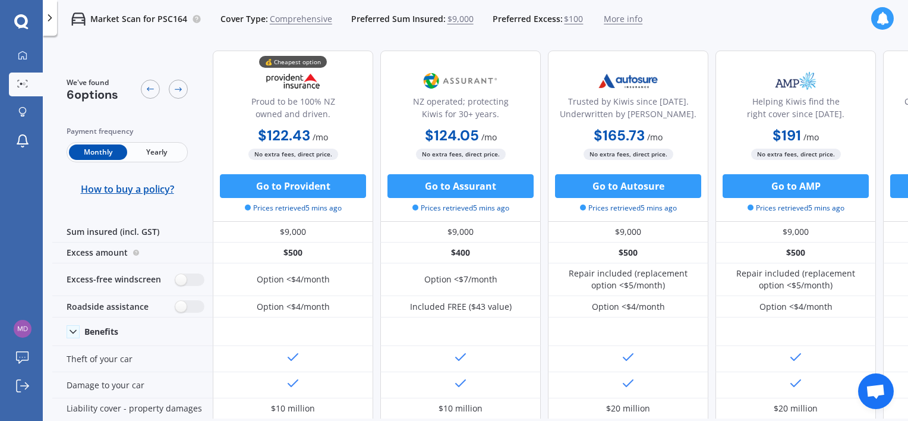
click at [137, 147] on span "Yearly" at bounding box center [156, 151] width 58 height 15
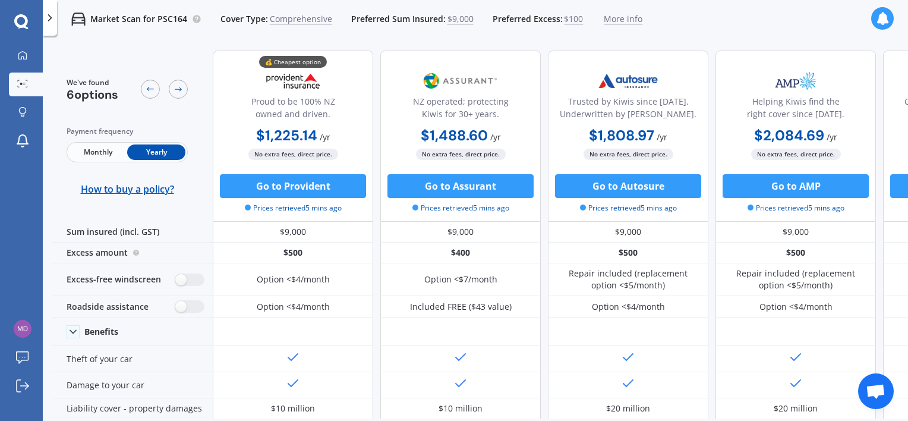
click at [110, 149] on span "Monthly" at bounding box center [98, 151] width 58 height 15
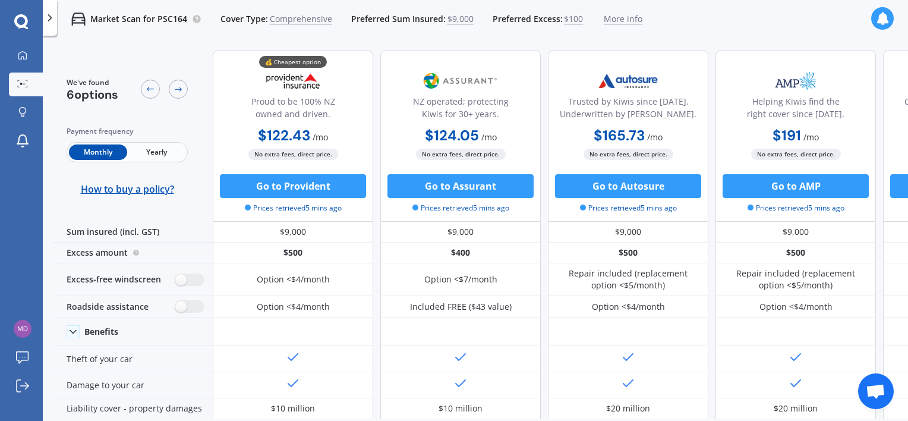
click at [154, 152] on span "Yearly" at bounding box center [156, 151] width 58 height 15
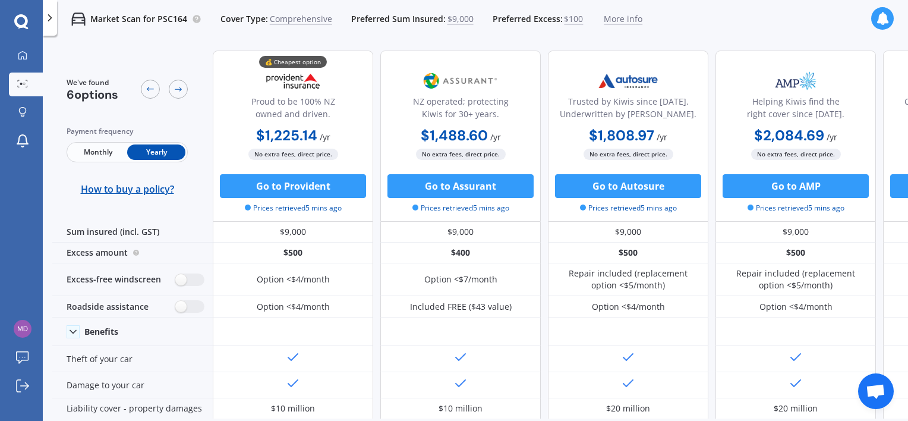
click at [115, 154] on span "Monthly" at bounding box center [98, 151] width 58 height 15
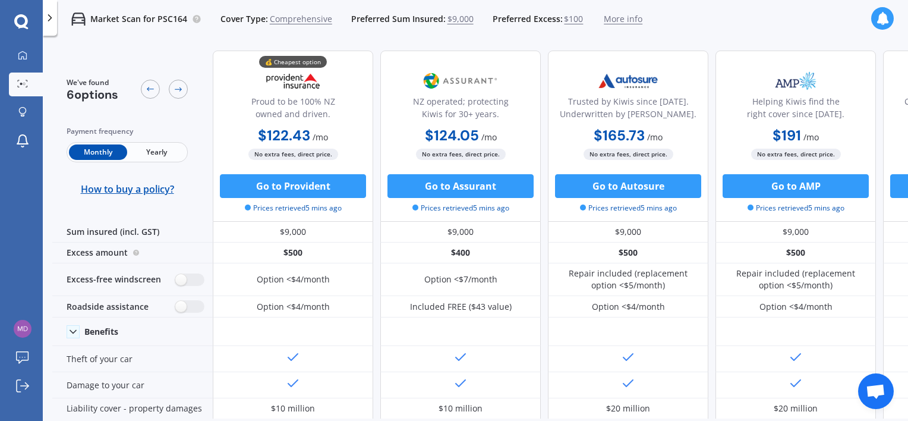
click at [155, 153] on span "Yearly" at bounding box center [156, 151] width 58 height 15
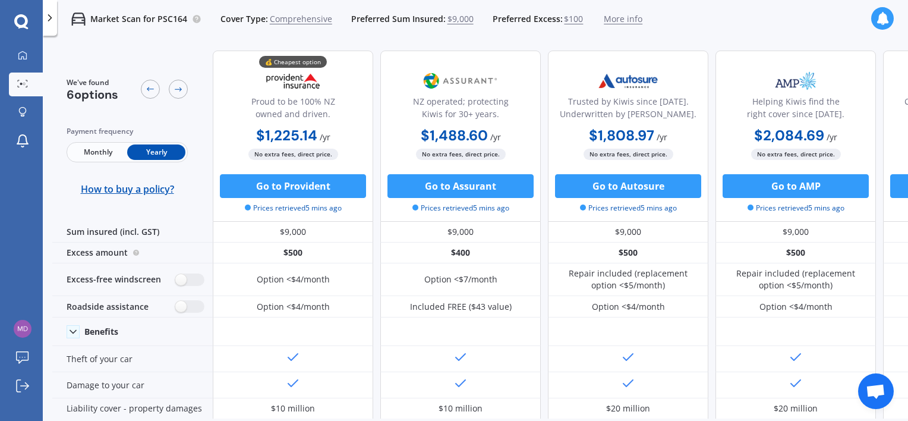
click at [121, 151] on span "Monthly" at bounding box center [98, 151] width 58 height 15
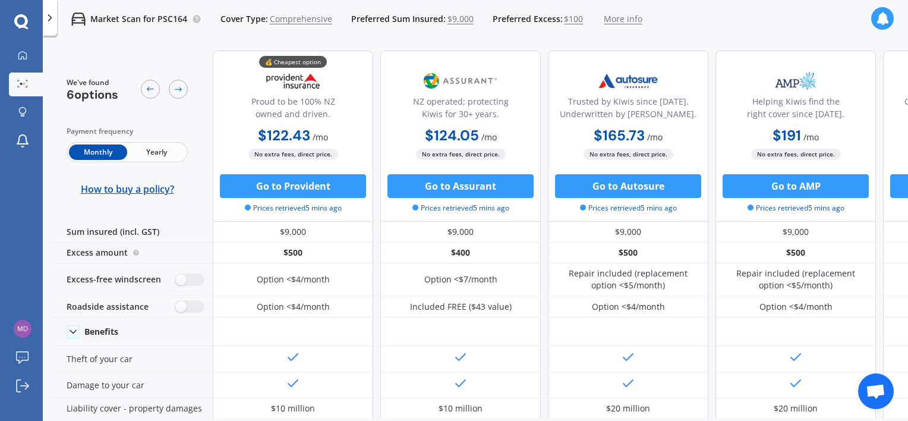
click at [151, 147] on span "Yearly" at bounding box center [156, 151] width 58 height 15
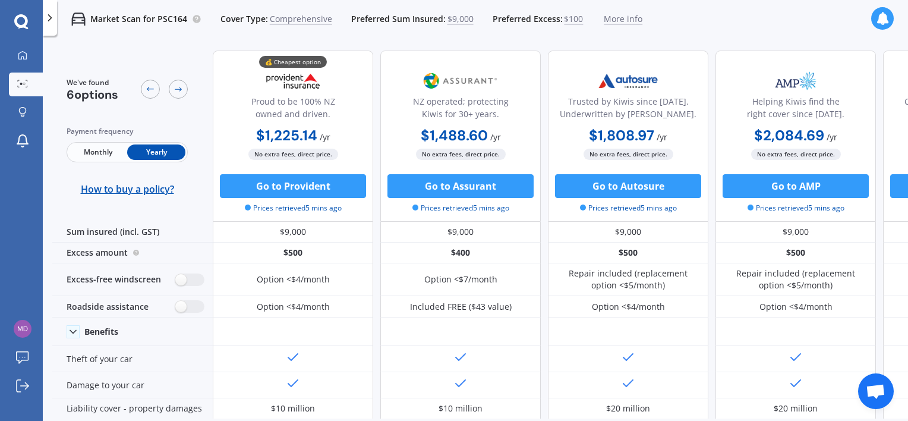
click at [881, 23] on icon at bounding box center [882, 18] width 13 height 13
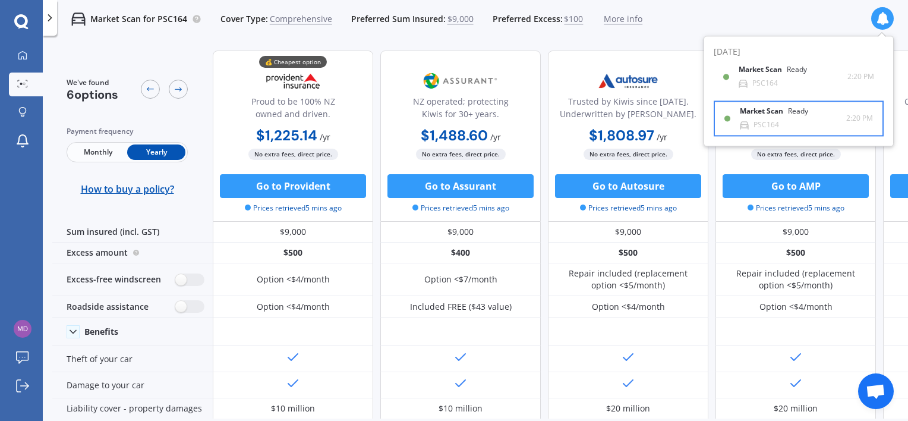
click at [791, 125] on div "Market Scan Ready PSC164" at bounding box center [792, 119] width 106 height 22
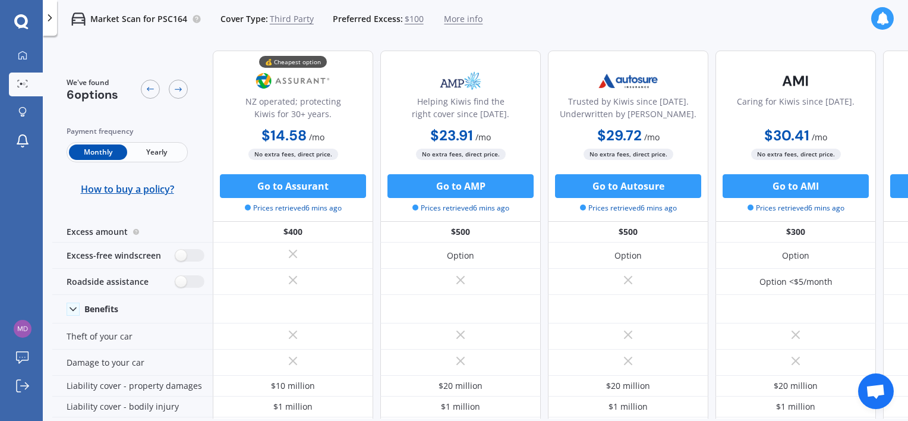
click at [143, 148] on span "Yearly" at bounding box center [156, 151] width 58 height 15
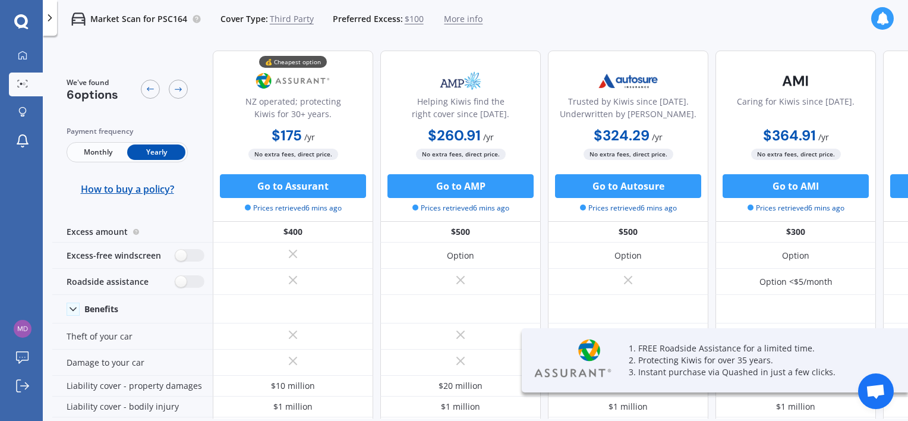
click at [108, 150] on span "Monthly" at bounding box center [98, 151] width 58 height 15
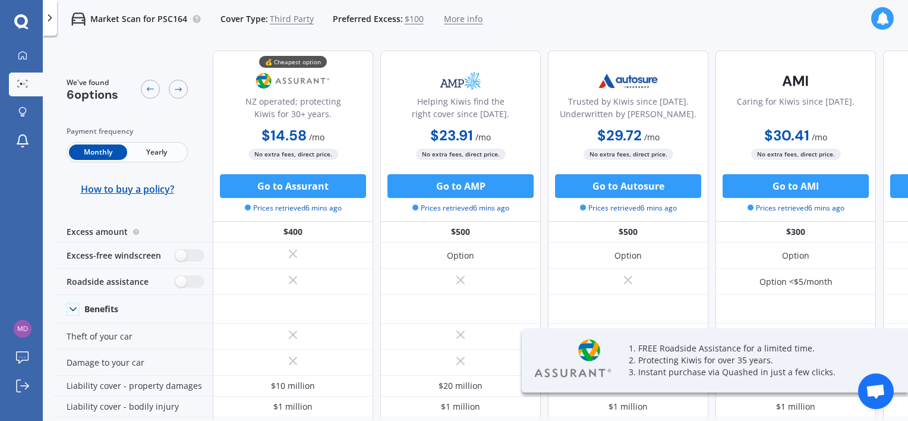
click at [175, 147] on span "Yearly" at bounding box center [156, 151] width 58 height 15
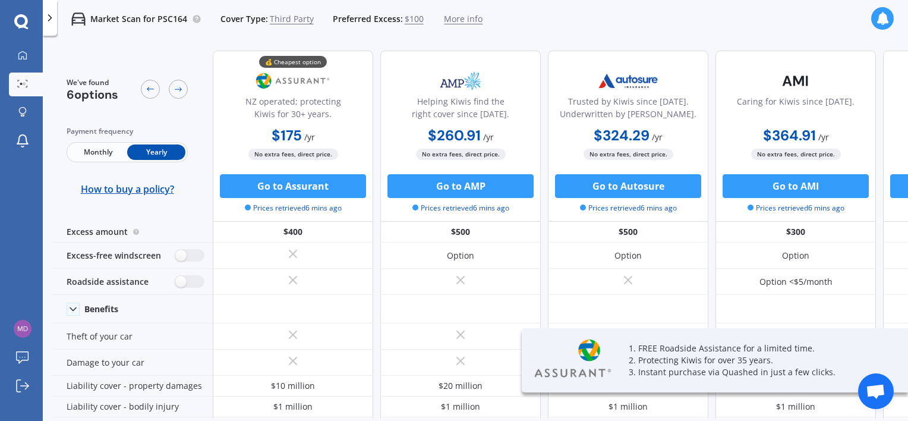
click at [115, 149] on span "Monthly" at bounding box center [98, 151] width 58 height 15
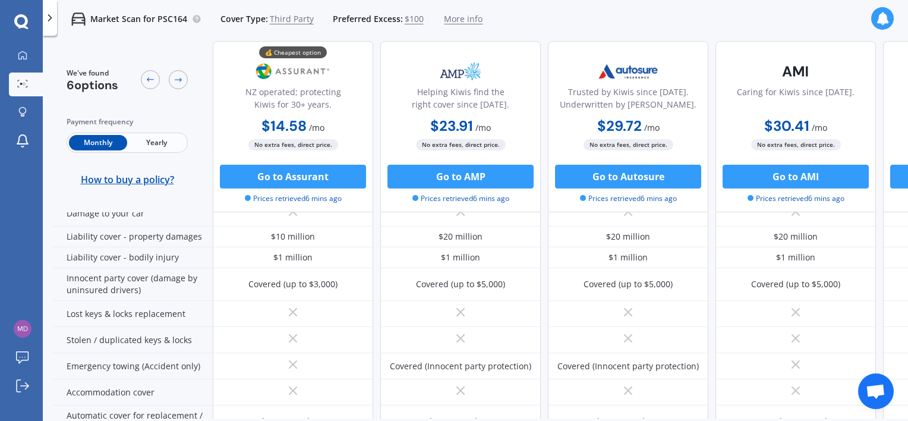
scroll to position [129, 0]
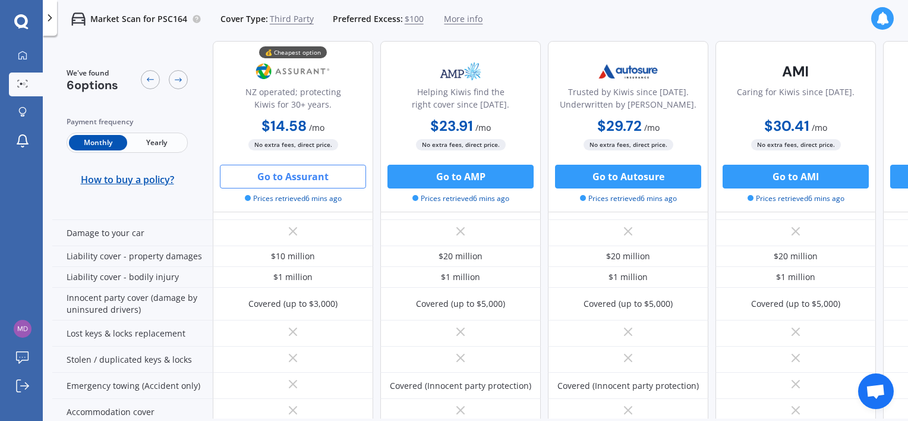
click at [312, 184] on button "Go to Assurant" at bounding box center [293, 177] width 146 height 24
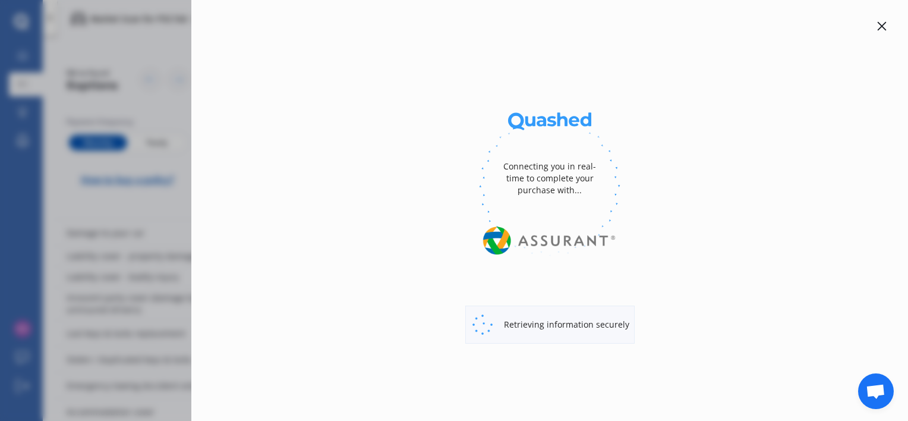
select select "Monthly"
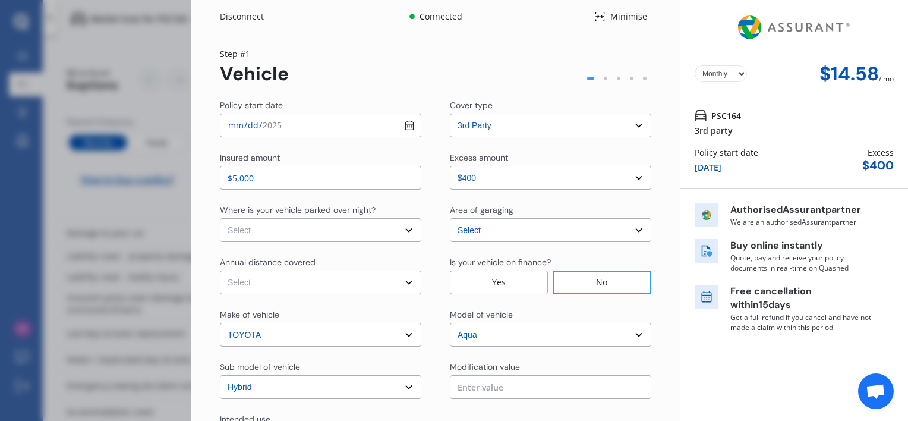
click at [632, 124] on select "Select cover type 3rd Party 3rd Party Fire & Theft Full" at bounding box center [550, 125] width 201 height 24
click at [450, 113] on select "Select cover type 3rd Party 3rd Party Fire & Theft Full" at bounding box center [550, 125] width 201 height 24
click at [627, 126] on select "Select cover type 3rd Party 3rd Party Fire & Theft Full" at bounding box center [550, 125] width 201 height 24
select select "3rd party"
click at [450, 113] on select "Select cover type 3rd Party 3rd Party Fire & Theft Full" at bounding box center [550, 125] width 201 height 24
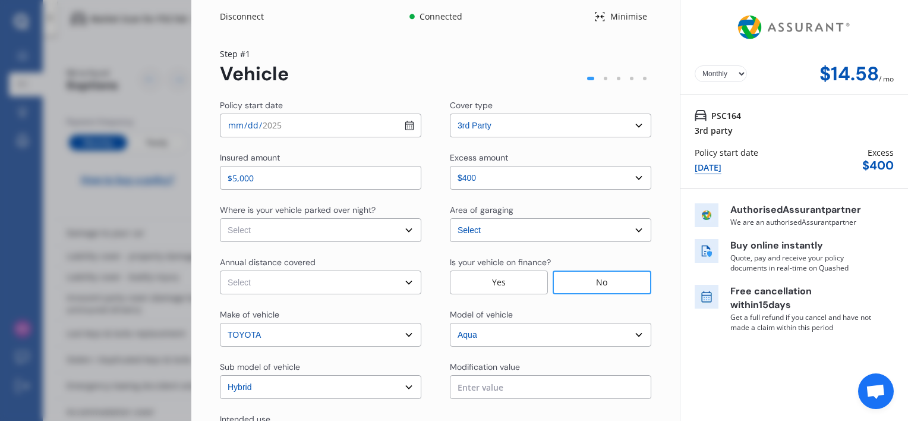
click at [270, 172] on input "$5,000" at bounding box center [320, 178] width 201 height 24
click at [289, 154] on div "Insured amount" at bounding box center [320, 158] width 201 height 14
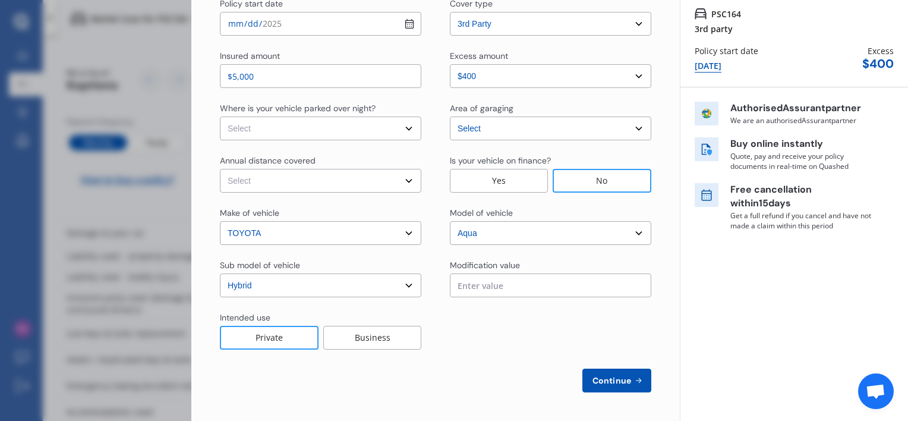
click at [368, 135] on select "Select In a garage On own property On street or road" at bounding box center [320, 128] width 201 height 24
select select "On street or road"
click at [220, 116] on select "Select In a garage On own property On street or road" at bounding box center [320, 128] width 201 height 24
click at [323, 177] on select "Select Low (less than 15,000km per year) Average (15,000-30,000km per year) Hig…" at bounding box center [320, 181] width 201 height 24
select select "20000"
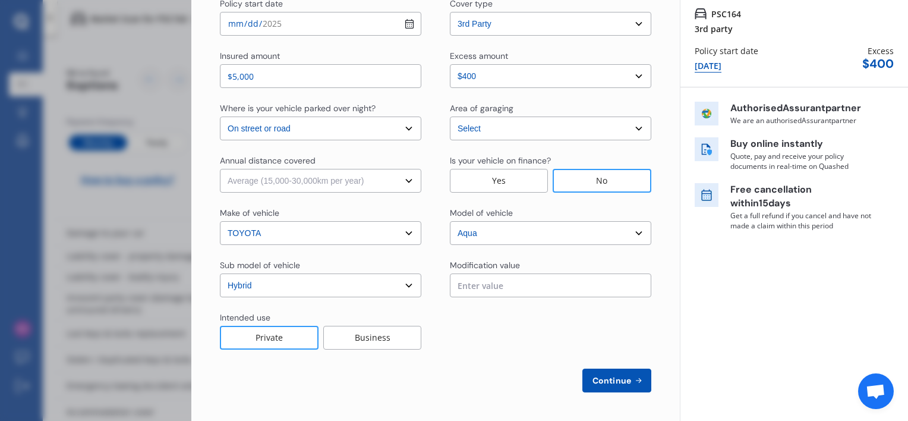
click at [220, 169] on select "Select Low (less than 15,000km per year) Average (15,000-30,000km per year) Hig…" at bounding box center [320, 181] width 201 height 24
click at [596, 382] on span "Continue" at bounding box center [611, 380] width 43 height 10
select select "Mr"
select select "26"
select select "09"
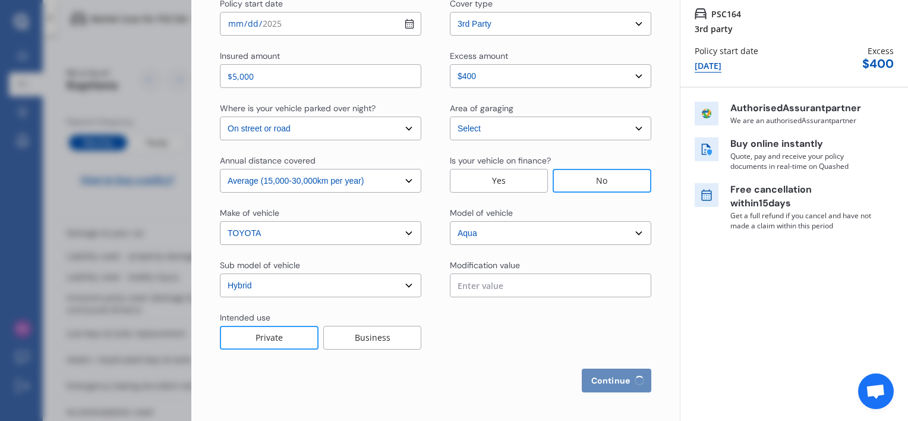
select select "2000"
select select "full"
select select "2-4 years"
select select "[GEOGRAPHIC_DATA]"
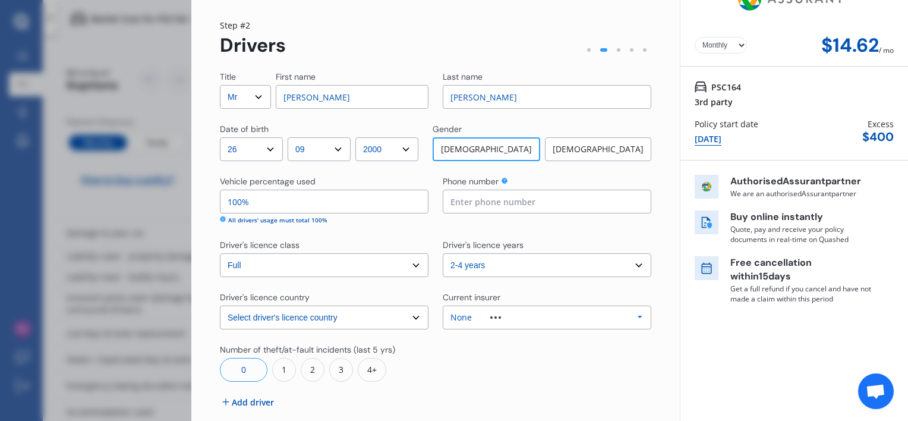
scroll to position [0, 0]
